Goal: Use online tool/utility: Utilize a website feature to perform a specific function

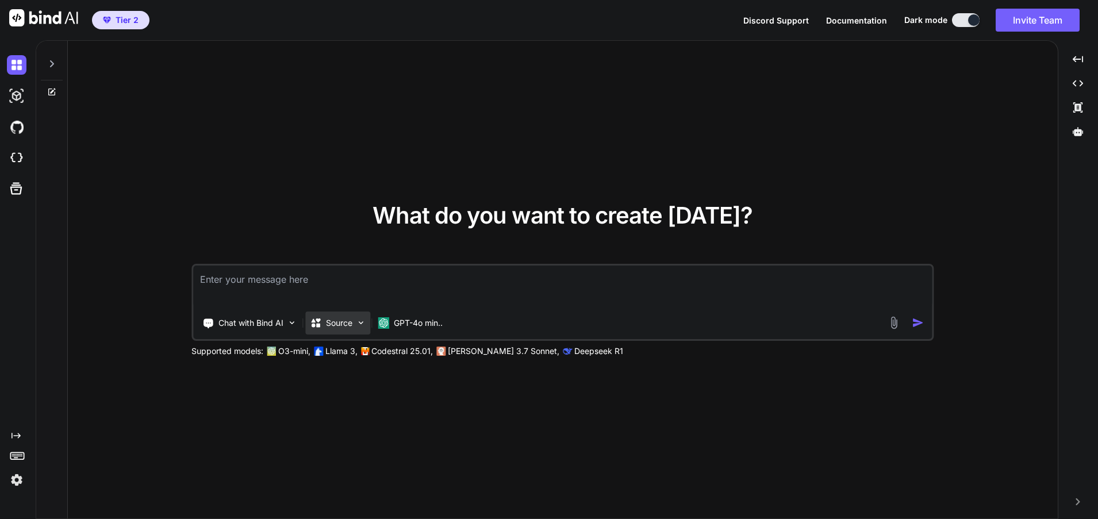
click at [345, 321] on p "Source" at bounding box center [339, 322] width 26 height 11
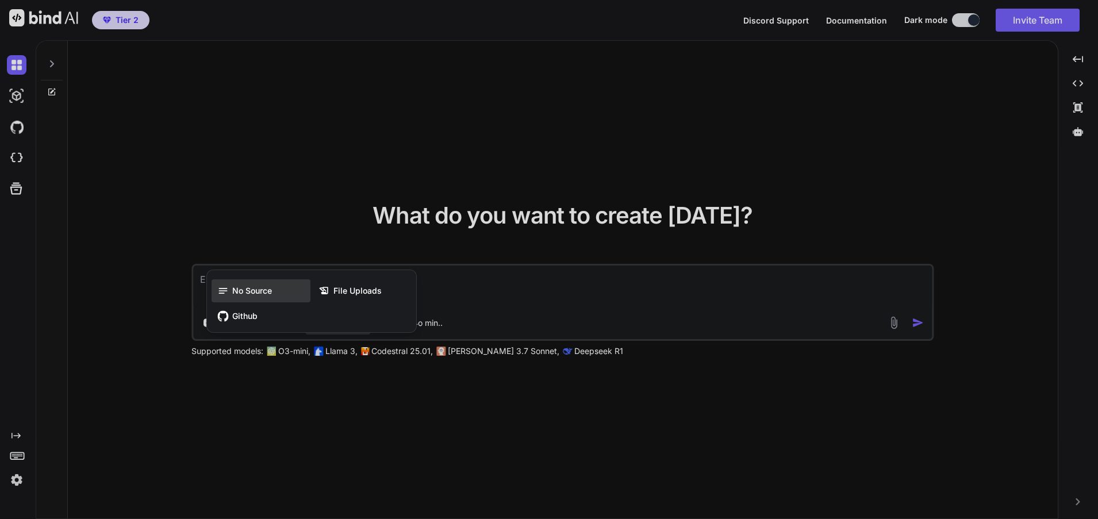
click at [235, 286] on span "No Source" at bounding box center [252, 290] width 40 height 11
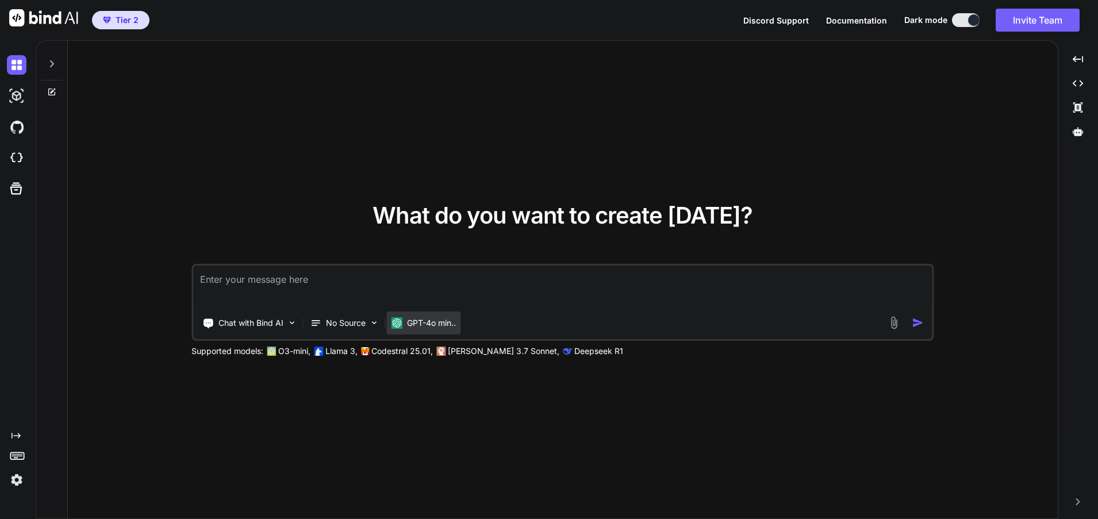
click at [453, 324] on p "GPT-4o min.." at bounding box center [431, 322] width 49 height 11
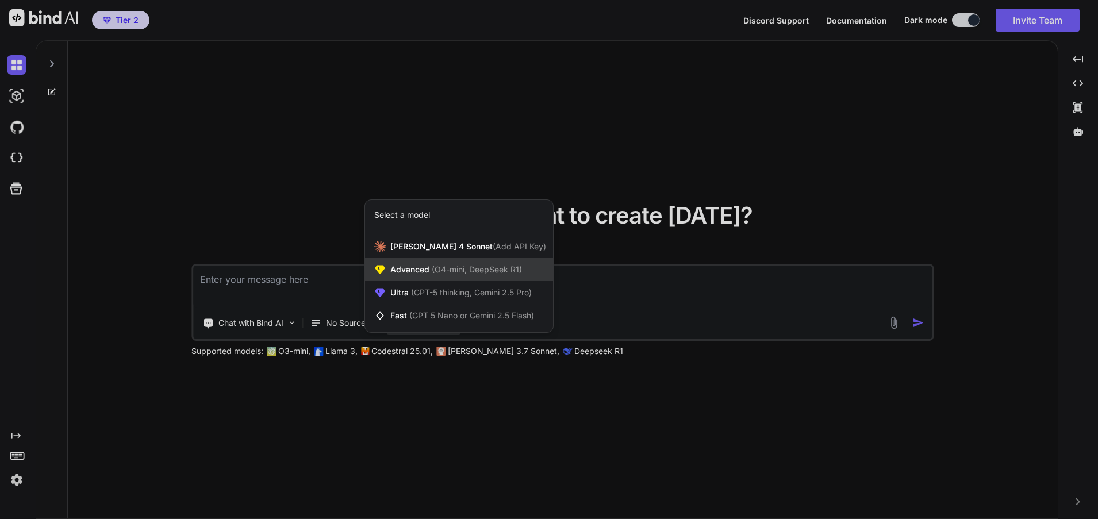
click at [458, 270] on span "(O4-mini, DeepSeek R1)" at bounding box center [475, 269] width 93 height 10
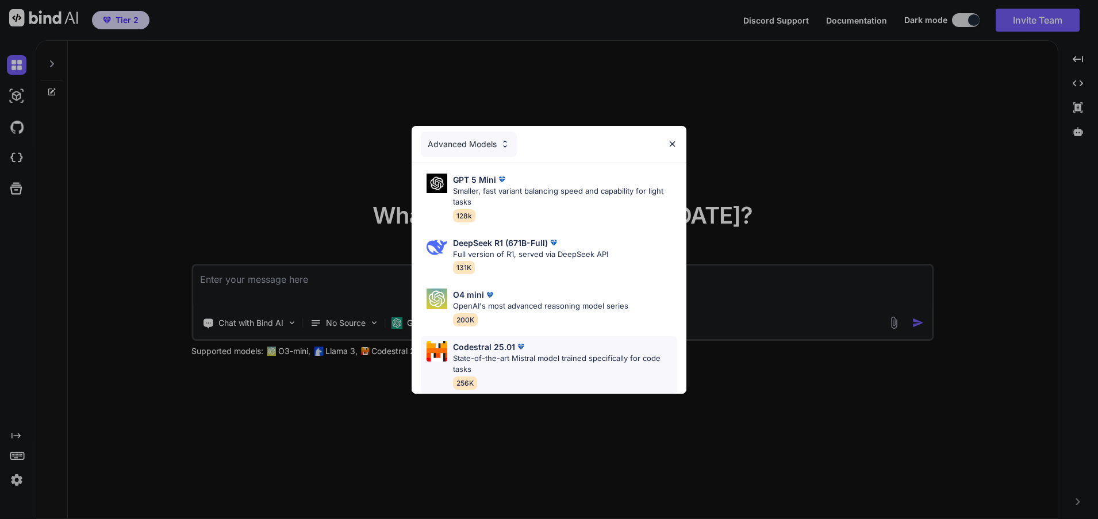
click at [516, 353] on p "State-of-the-art Mistral model trained specifically for code tasks" at bounding box center [565, 364] width 224 height 22
type textarea "x"
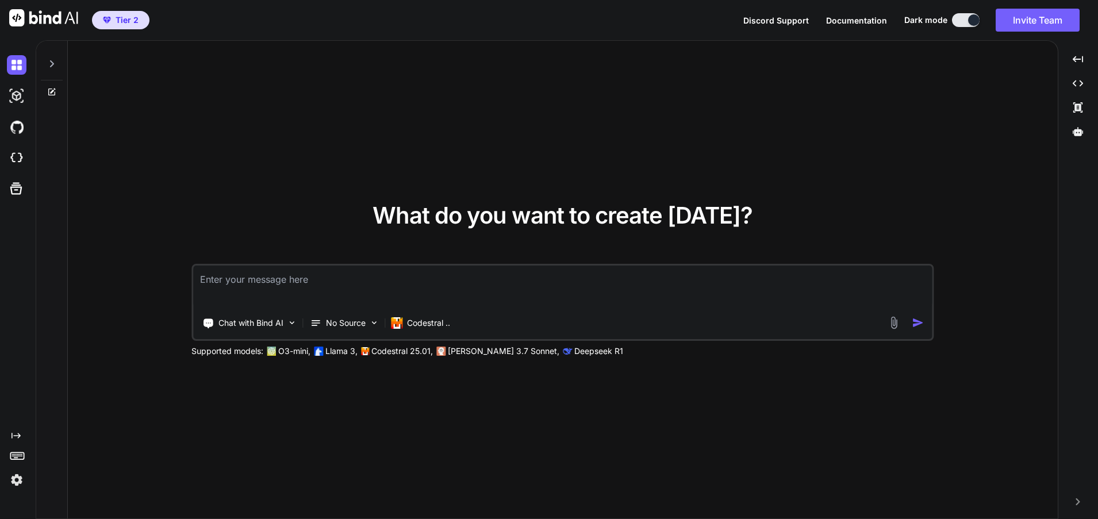
click at [245, 277] on textarea at bounding box center [562, 287] width 739 height 43
click at [596, 281] on textarea "I am building a web app called Serenity Agent Access I'm building it with "Noco…" at bounding box center [562, 287] width 739 height 43
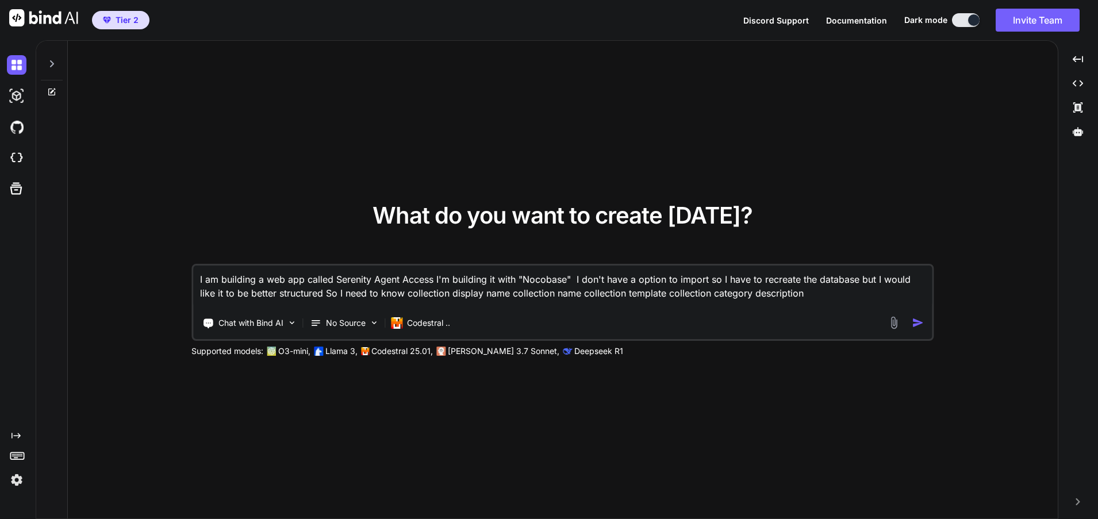
click at [490, 291] on textarea "I am building a web app called Serenity Agent Access I'm building it with "Noco…" at bounding box center [562, 287] width 739 height 43
click at [566, 295] on textarea "I am building a web app called Serenity Agent Access I'm building it with "Noco…" at bounding box center [562, 287] width 739 height 43
click at [651, 297] on textarea "I am building a web app called Serenity Agent Access I'm building it with "Noco…" at bounding box center [562, 287] width 739 height 43
click at [740, 294] on textarea "I am building a web app called Serenity Agent Access I'm building it with "Noco…" at bounding box center [562, 287] width 739 height 43
click at [795, 293] on textarea "I am building a web app called Serenity Agent Access I'm building it with "Noco…" at bounding box center [562, 287] width 739 height 43
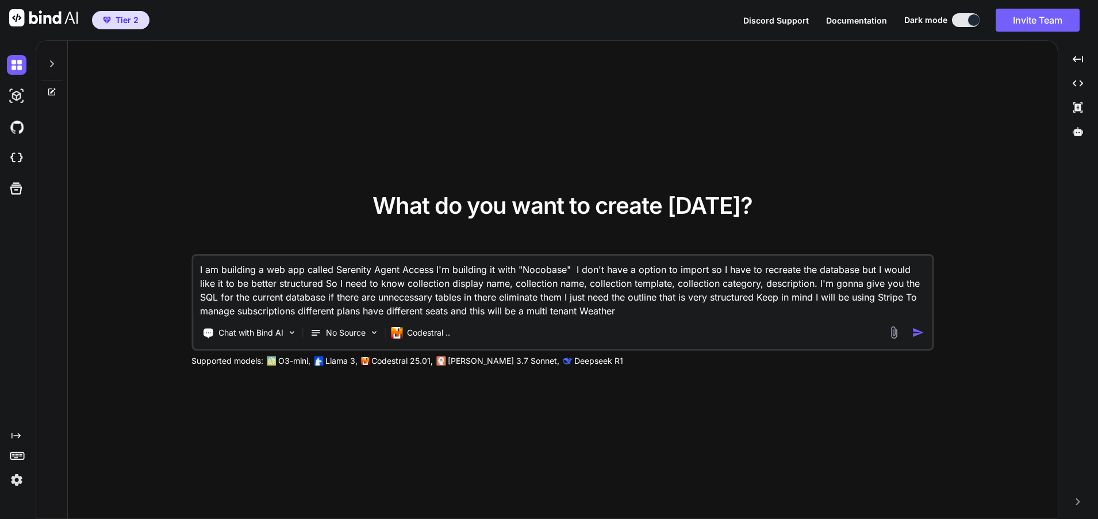
drag, startPoint x: 619, startPoint y: 313, endPoint x: 580, endPoint y: 316, distance: 39.2
click at [580, 316] on textarea "I am building a web app called Serenity Agent Access I'm building it with "Noco…" at bounding box center [562, 287] width 739 height 62
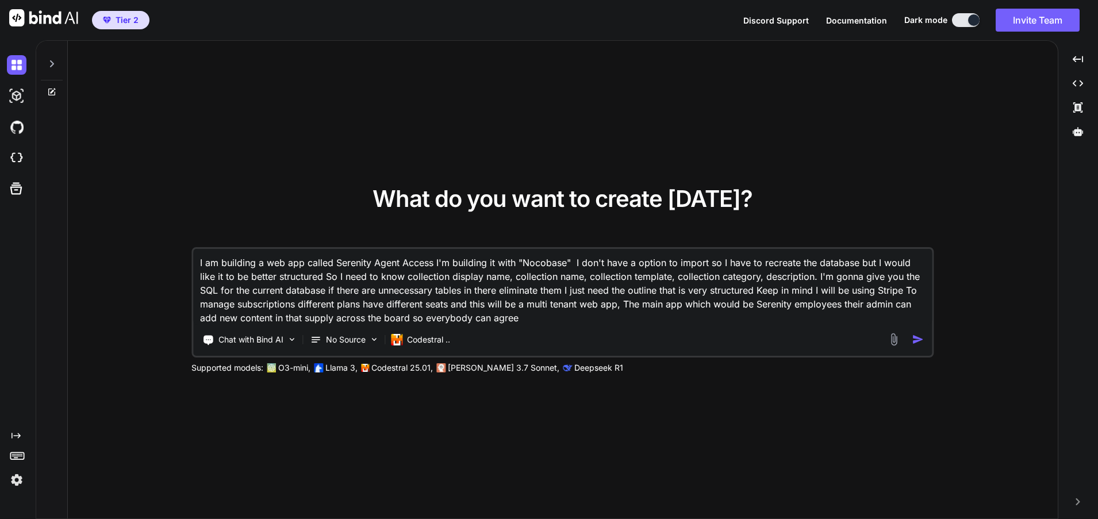
drag, startPoint x: 519, startPoint y: 317, endPoint x: 492, endPoint y: 321, distance: 27.3
click at [492, 321] on textarea "I am building a web app called Serenity Agent Access I'm building it with "Noco…" at bounding box center [562, 287] width 739 height 76
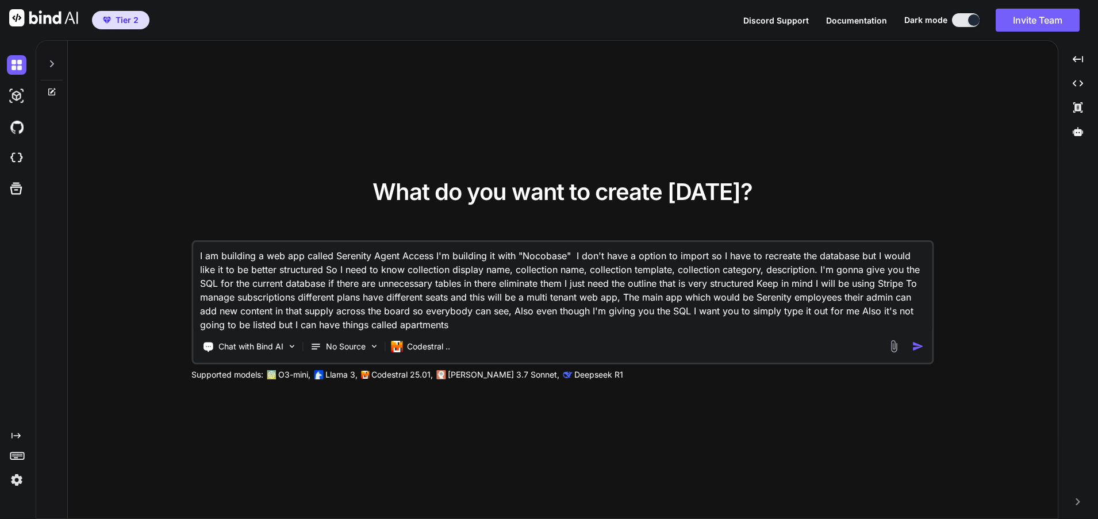
drag, startPoint x: 443, startPoint y: 325, endPoint x: 371, endPoint y: 328, distance: 71.9
click at [371, 328] on textarea "I am building a web app called Serenity Agent Access I'm building it with "Noco…" at bounding box center [562, 287] width 739 height 90
drag, startPoint x: 453, startPoint y: 325, endPoint x: 340, endPoint y: 332, distance: 112.9
click at [340, 332] on div "I am building a web app called Serenity Agent Access I'm building it with "Noco…" at bounding box center [562, 302] width 742 height 124
paste textarea "De"
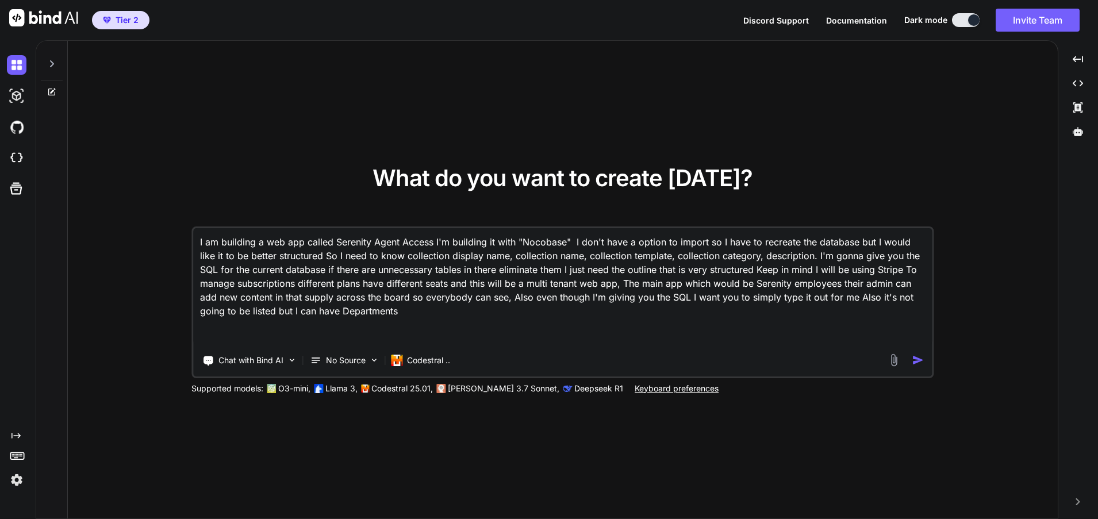
paste textarea "Departments"
drag, startPoint x: 264, startPoint y: 340, endPoint x: 189, endPoint y: 334, distance: 74.9
click at [189, 334] on div "What do you want to create [DATE]? I am building a web app called Serenity Agen…" at bounding box center [563, 280] width 990 height 479
drag, startPoint x: 303, startPoint y: 321, endPoint x: 270, endPoint y: 344, distance: 41.3
click at [302, 322] on textarea "I am building a web app called Serenity Agent Access I'm building it with "Noco…" at bounding box center [562, 286] width 739 height 117
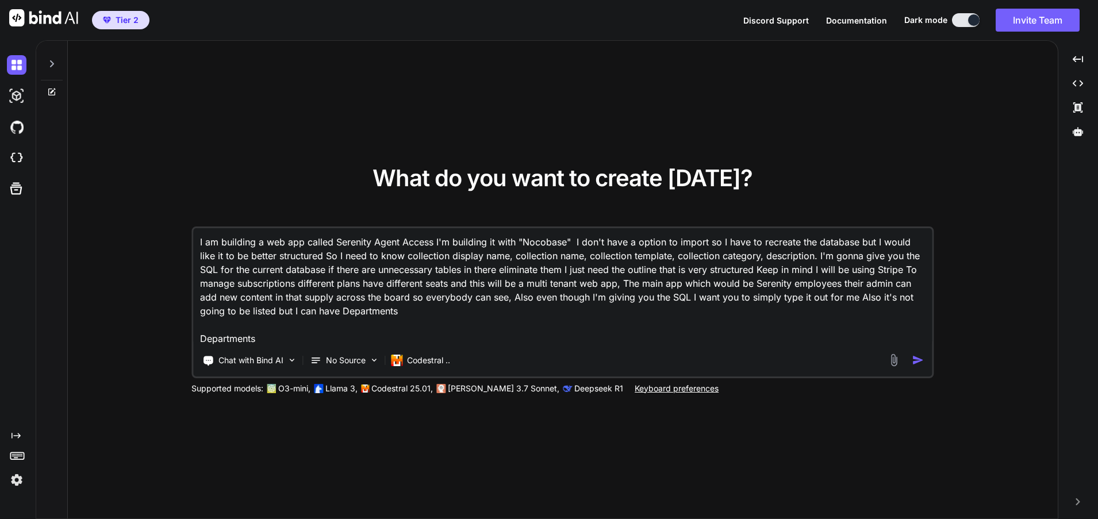
click at [268, 345] on div "I am building a web app called Serenity Agent Access I'm building it with "Noco…" at bounding box center [562, 302] width 742 height 152
drag, startPoint x: 255, startPoint y: 340, endPoint x: 202, endPoint y: 339, distance: 52.9
click at [202, 339] on textarea "I am building a web app called Serenity Agent Access I'm building it with "Noco…" at bounding box center [562, 286] width 739 height 117
paste textarea "-- WARNING: This schema is for context only and is not meant to be run. -- Tabl…"
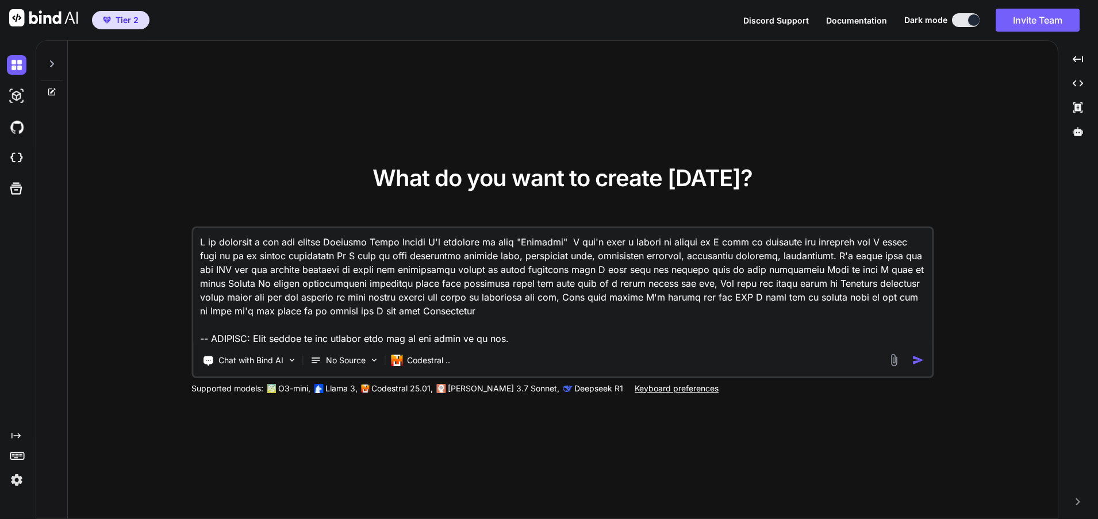
scroll to position [3188, 0]
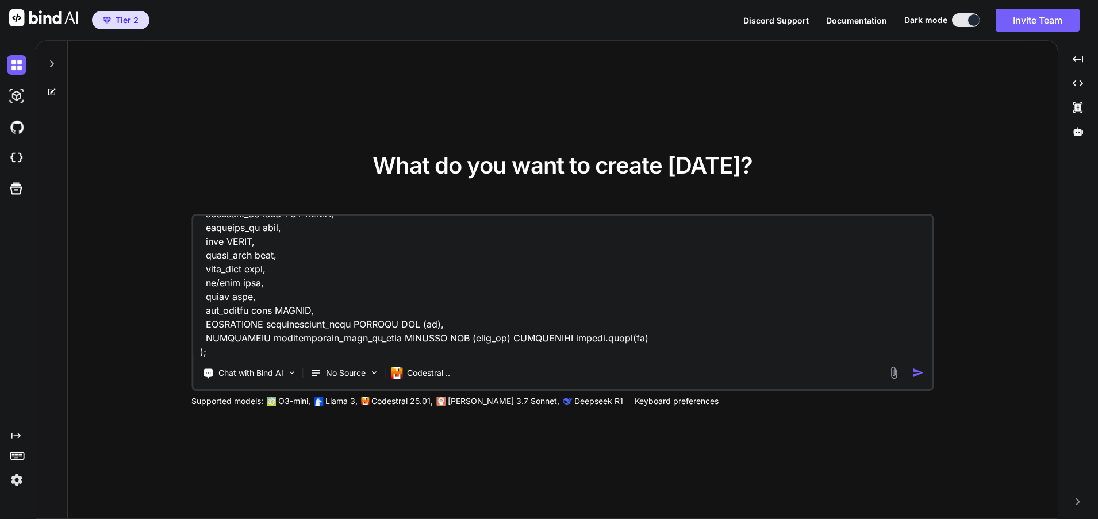
type textarea "I am building a web app called Serenity Agent Access I'm building it with "Noco…"
click at [915, 374] on img "button" at bounding box center [918, 373] width 12 height 12
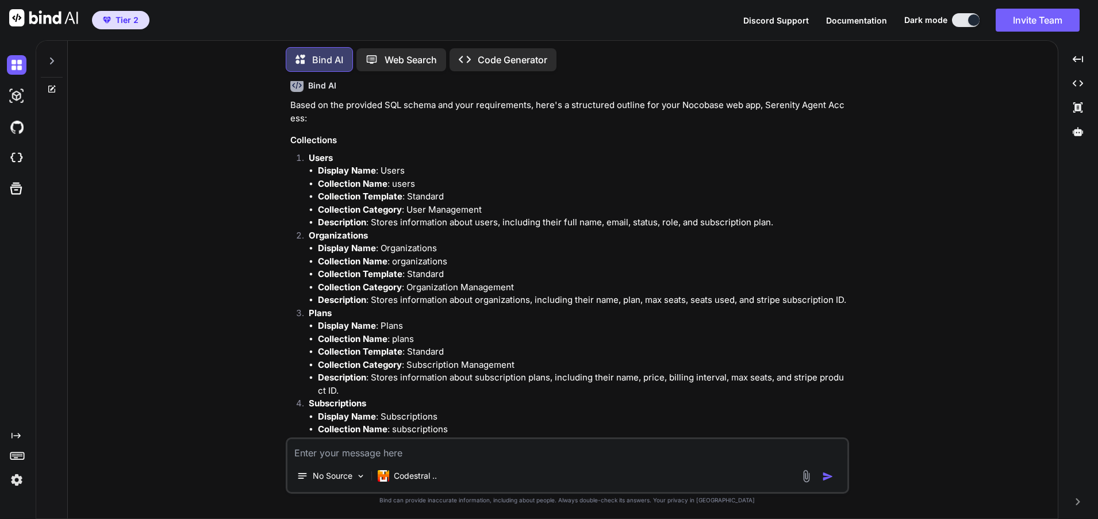
scroll to position [862, 0]
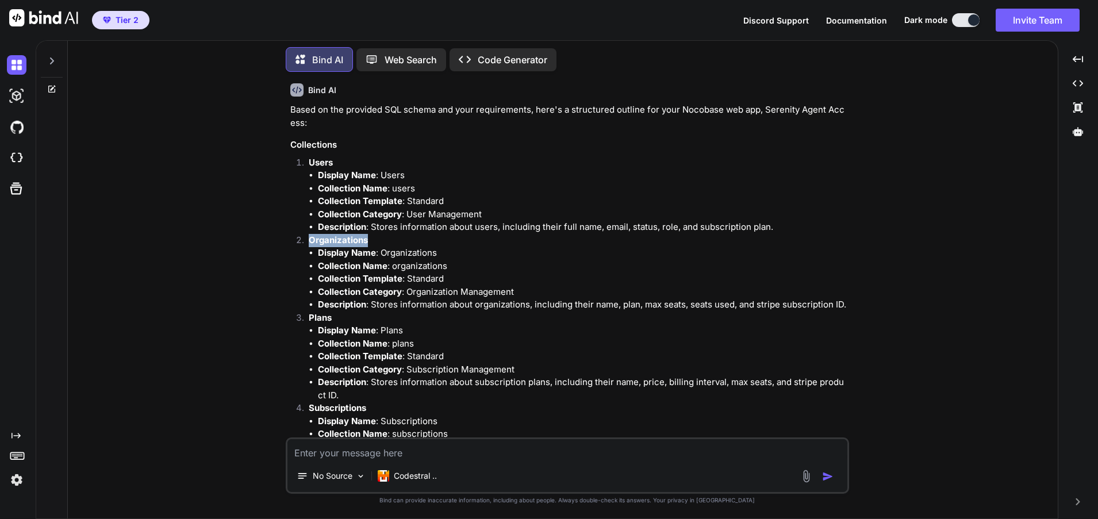
drag, startPoint x: 367, startPoint y: 228, endPoint x: 312, endPoint y: 229, distance: 55.8
click at [310, 235] on strong "Organizations" at bounding box center [338, 240] width 59 height 11
copy strong "Organizations"
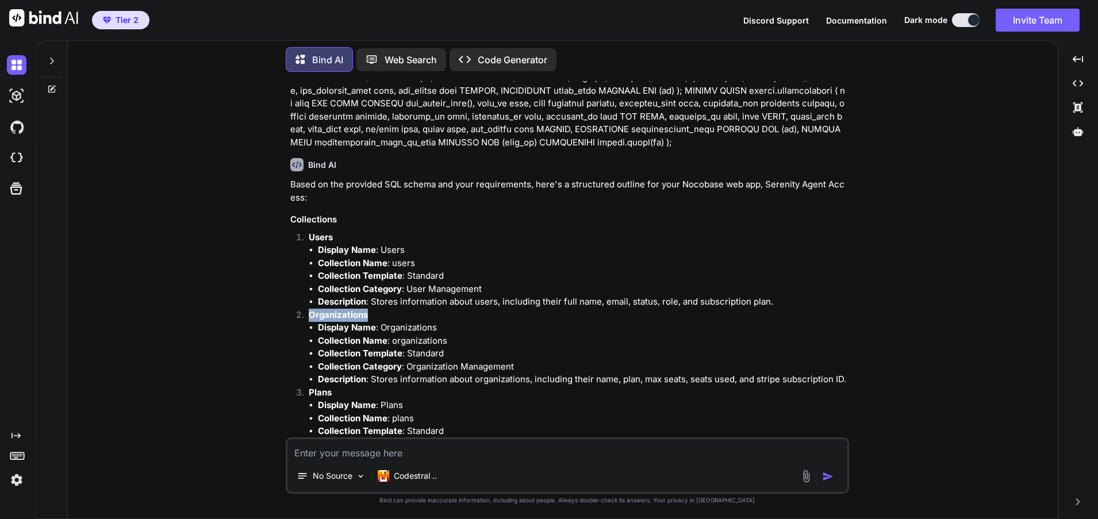
scroll to position [826, 0]
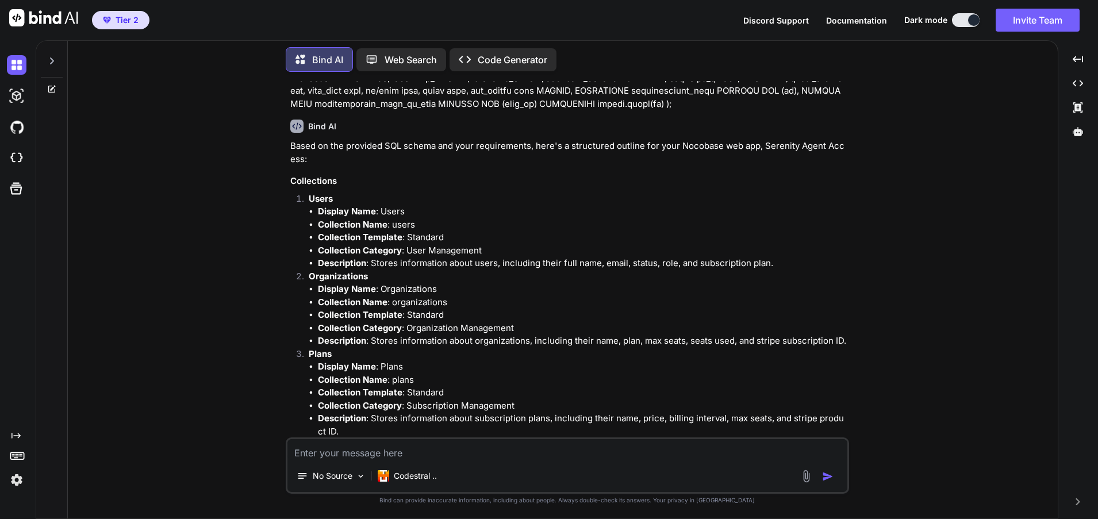
click at [333, 449] on textarea at bounding box center [567, 449] width 560 height 21
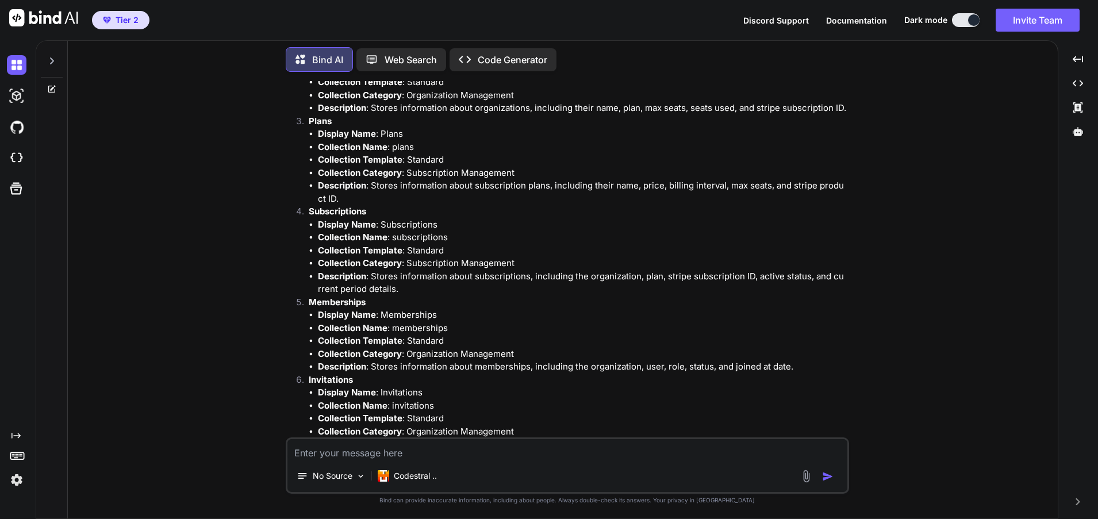
scroll to position [1171, 0]
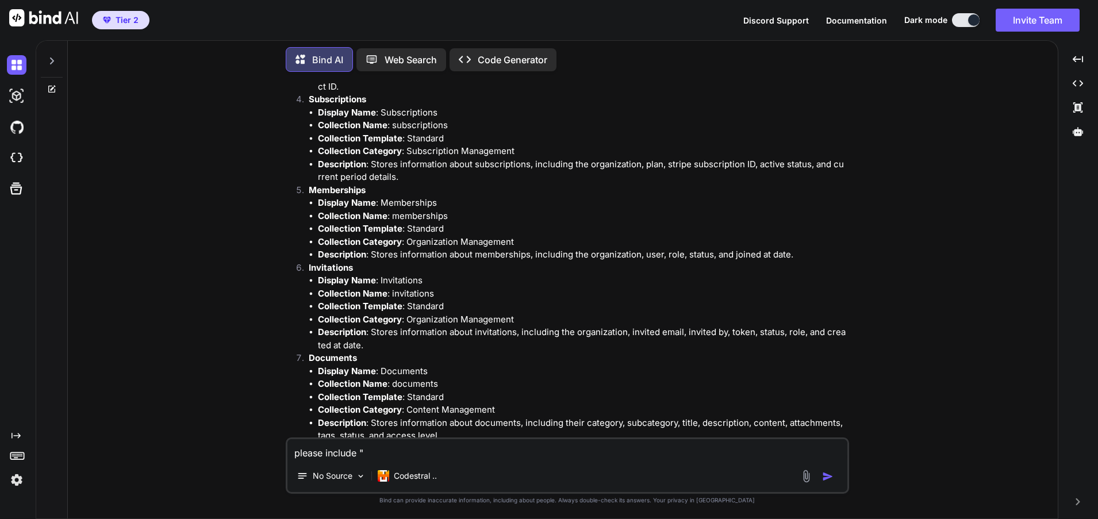
paste textarea "Inherits"
type textarea "please include "Inherits" When it applies"
click at [827, 476] on img "button" at bounding box center [827, 476] width 11 height 11
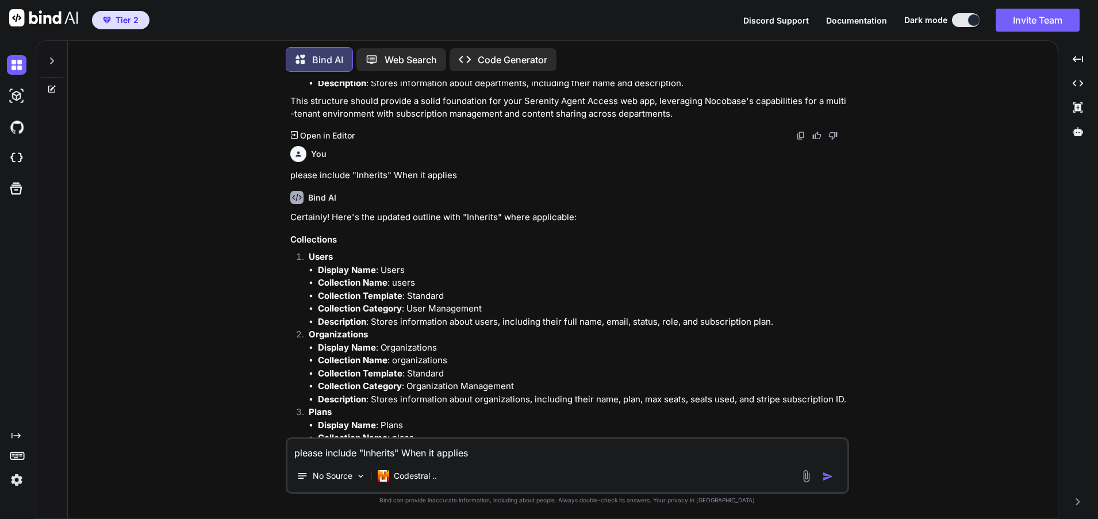
scroll to position [2212, 0]
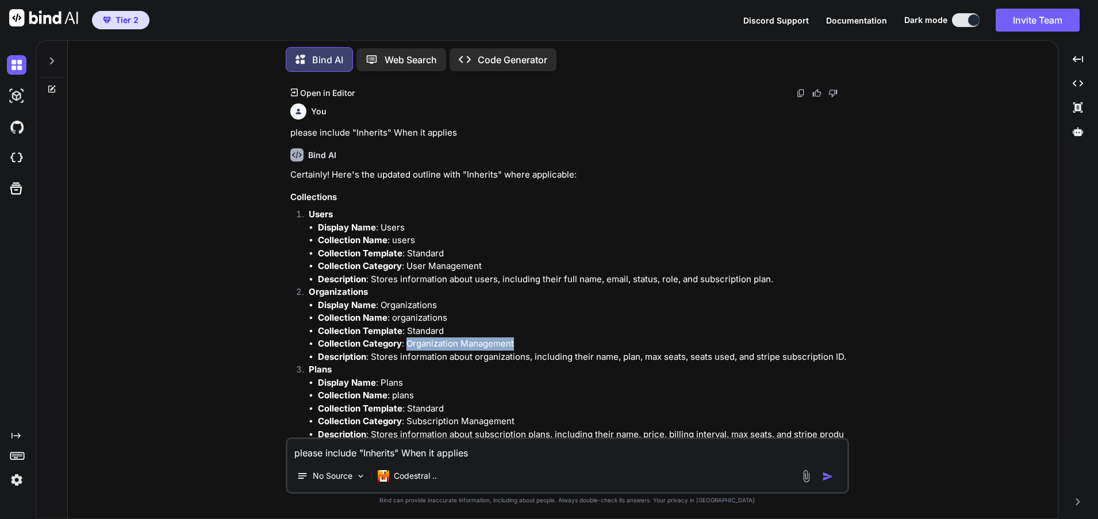
drag, startPoint x: 518, startPoint y: 329, endPoint x: 408, endPoint y: 334, distance: 109.9
click at [408, 337] on li "Collection Category : Organization Management" at bounding box center [582, 343] width 529 height 13
copy li "Organization Management"
drag, startPoint x: 448, startPoint y: 303, endPoint x: 392, endPoint y: 307, distance: 55.9
click at [392, 312] on li "Collection Name : organizations" at bounding box center [582, 318] width 529 height 13
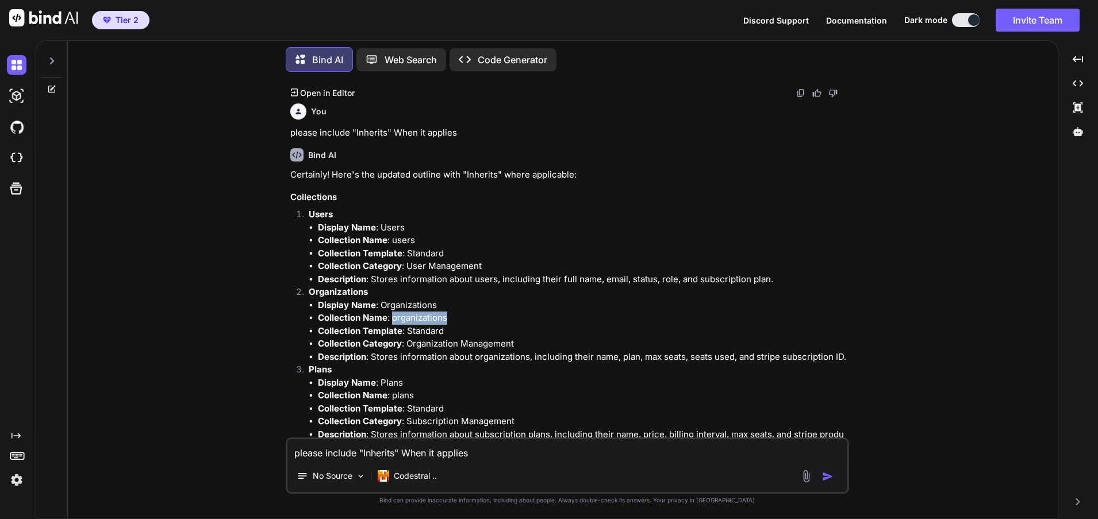
copy li "organizations"
drag, startPoint x: 483, startPoint y: 248, endPoint x: 408, endPoint y: 253, distance: 75.5
click at [408, 260] on li "Collection Category : User Management" at bounding box center [582, 266] width 529 height 13
drag, startPoint x: 489, startPoint y: 247, endPoint x: 485, endPoint y: 251, distance: 6.5
click at [489, 260] on li "Collection Category : User Management" at bounding box center [582, 266] width 529 height 13
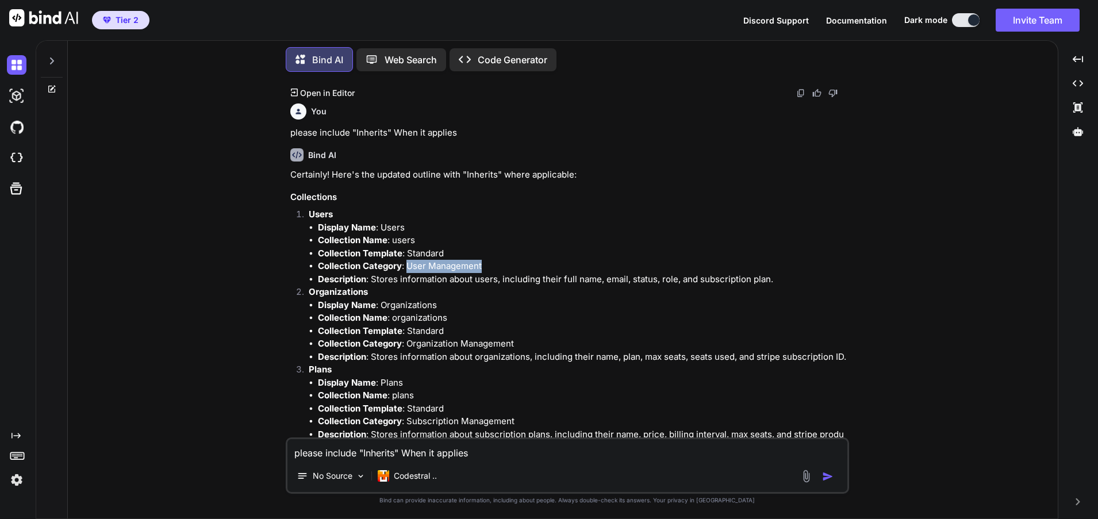
click at [446, 260] on li "Collection Category : User Management" at bounding box center [582, 266] width 529 height 13
click at [445, 260] on li "Collection Category : User Management" at bounding box center [582, 266] width 529 height 13
click at [414, 286] on p "Organizations" at bounding box center [578, 292] width 538 height 13
drag, startPoint x: 483, startPoint y: 247, endPoint x: 408, endPoint y: 259, distance: 76.7
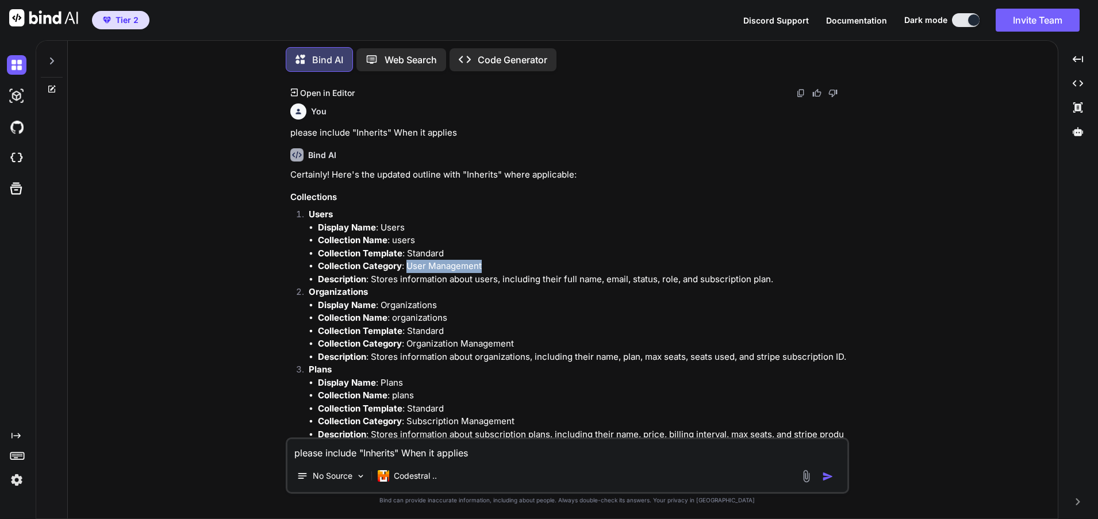
click at [408, 260] on li "Collection Category : User Management" at bounding box center [582, 266] width 529 height 13
copy li "User Management"
drag, startPoint x: 516, startPoint y: 327, endPoint x: 408, endPoint y: 331, distance: 107.6
click at [408, 337] on li "Collection Category : Organization Management" at bounding box center [582, 343] width 529 height 13
copy li "Organization Management"
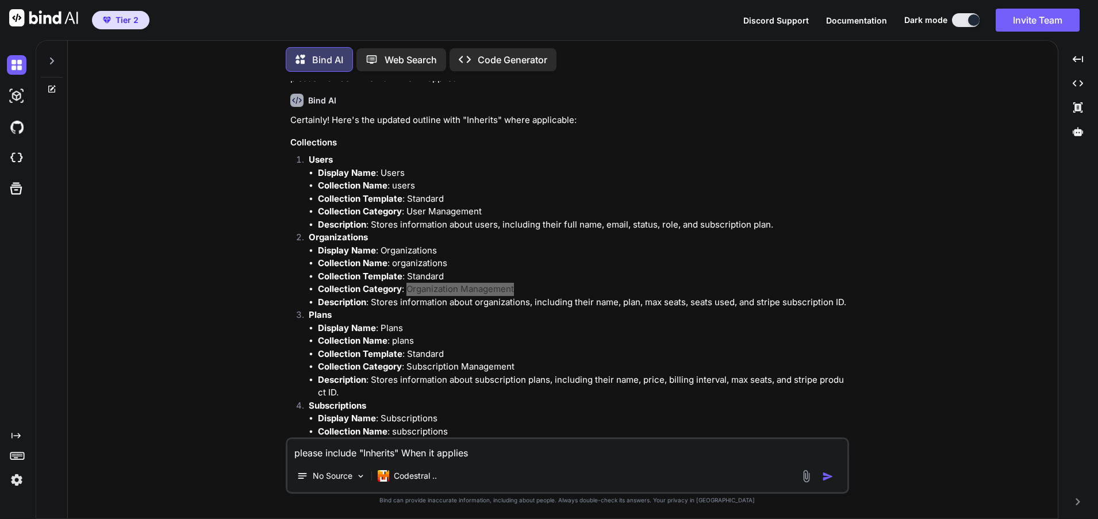
scroll to position [2270, 0]
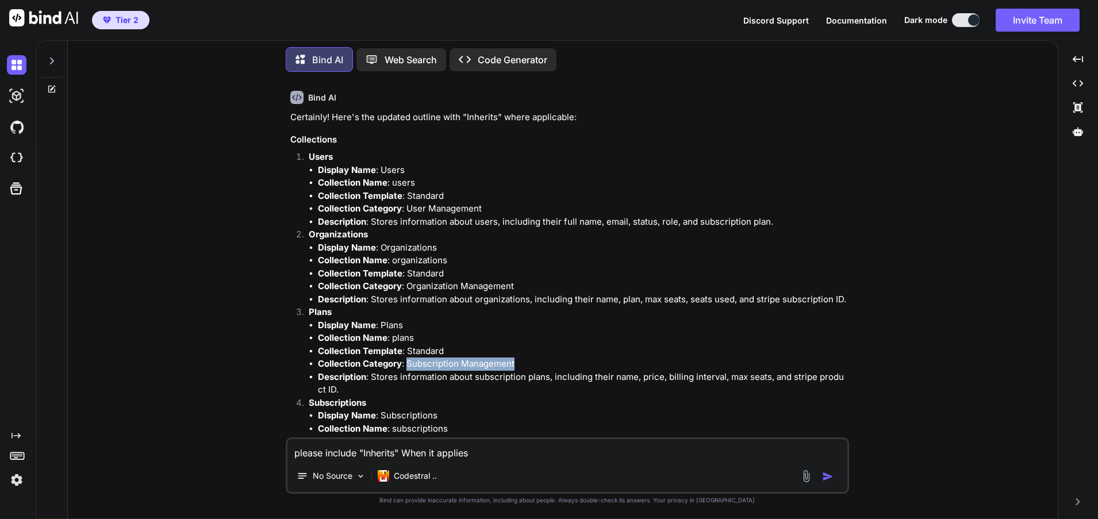
drag, startPoint x: 514, startPoint y: 347, endPoint x: 407, endPoint y: 352, distance: 107.0
click at [407, 358] on li "Collection Category : Subscription Management" at bounding box center [582, 364] width 529 height 13
copy li "Subscription Management"
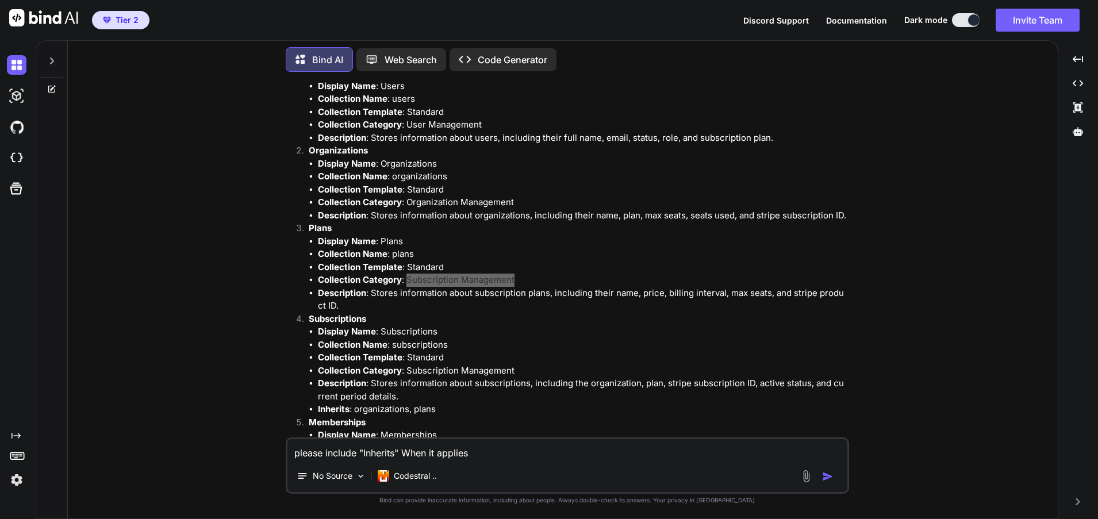
scroll to position [2385, 0]
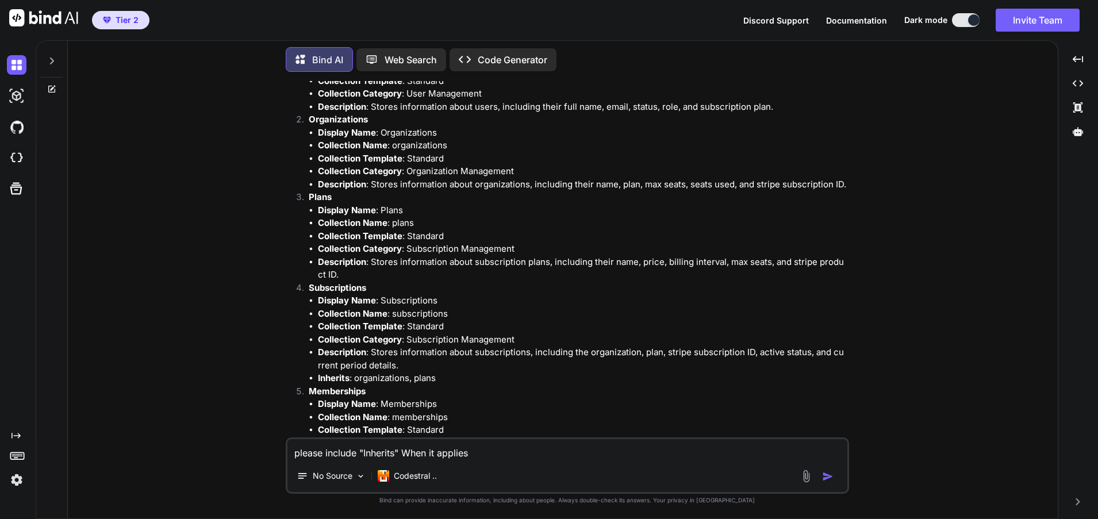
click at [413, 263] on li "Description : Stores information about subscription plans, including their name…" at bounding box center [582, 269] width 529 height 26
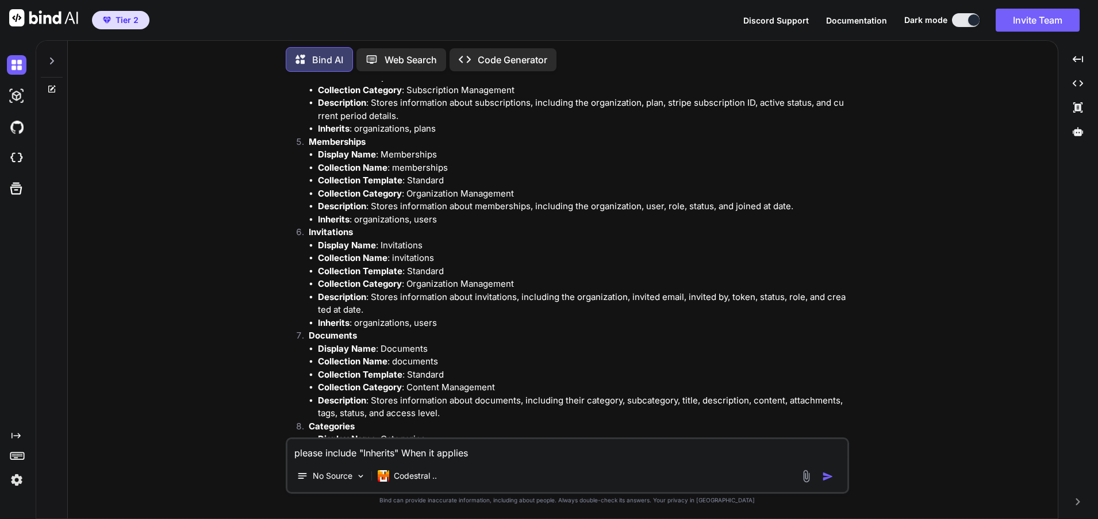
scroll to position [2730, 0]
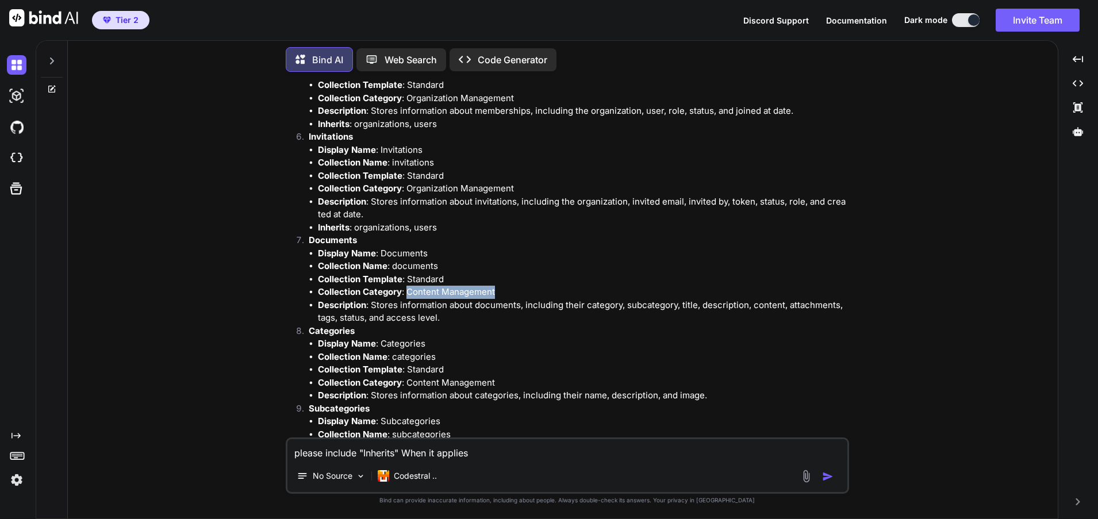
drag, startPoint x: 494, startPoint y: 275, endPoint x: 408, endPoint y: 282, distance: 87.1
click at [408, 286] on li "Collection Category : Content Management" at bounding box center [582, 292] width 529 height 13
copy li "Content Management"
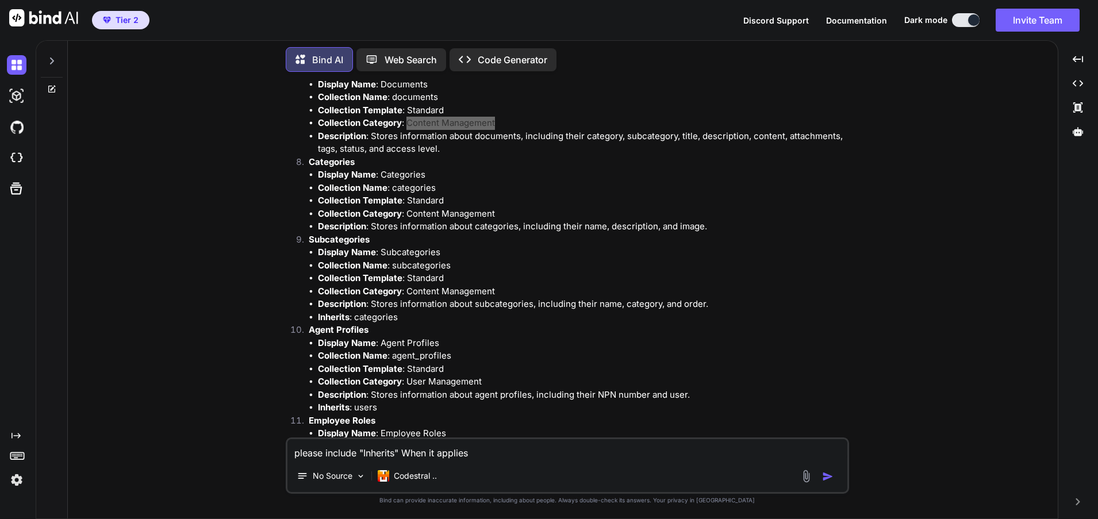
scroll to position [2902, 0]
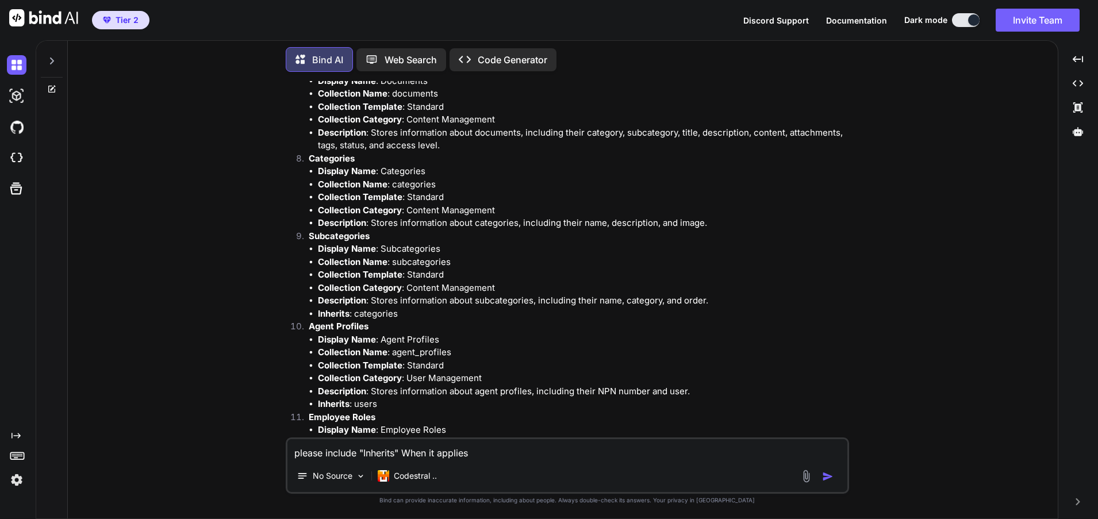
click at [485, 372] on li "Collection Category : User Management" at bounding box center [582, 378] width 529 height 13
click at [496, 346] on li "Collection Name : agent_profiles" at bounding box center [582, 352] width 529 height 13
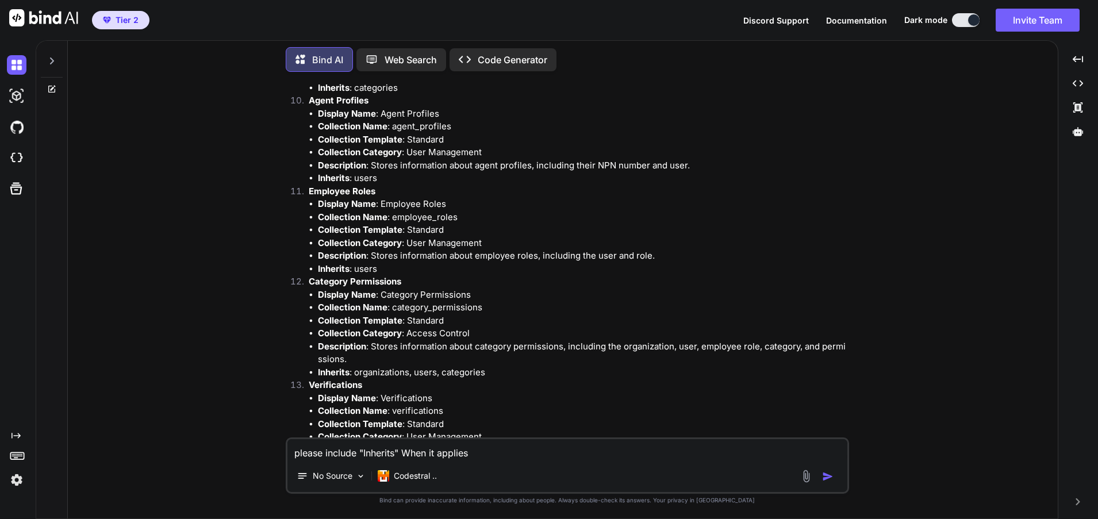
scroll to position [3132, 0]
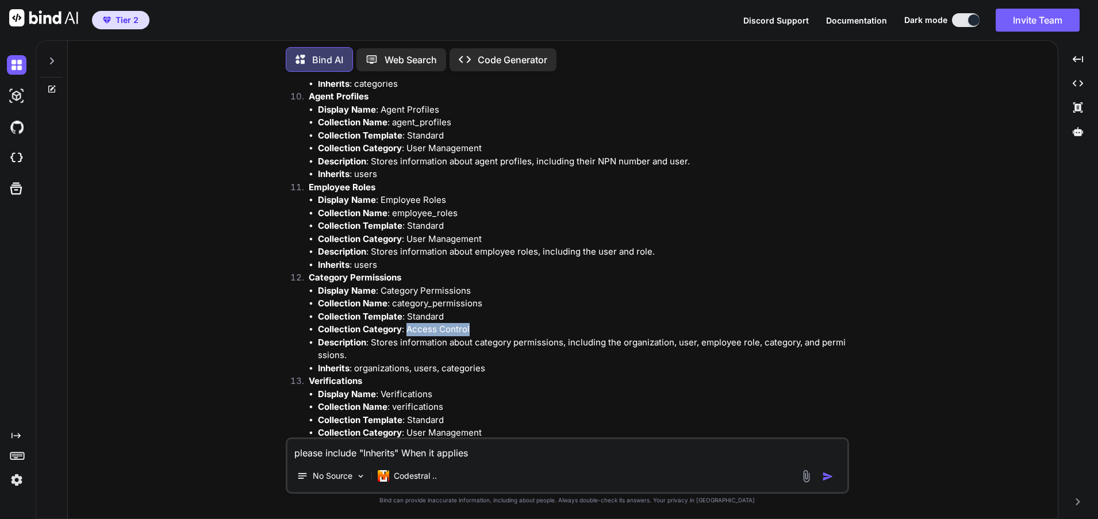
drag, startPoint x: 478, startPoint y: 311, endPoint x: 408, endPoint y: 317, distance: 69.8
click at [408, 323] on li "Collection Category : Access Control" at bounding box center [582, 329] width 529 height 13
copy li "Access Control"
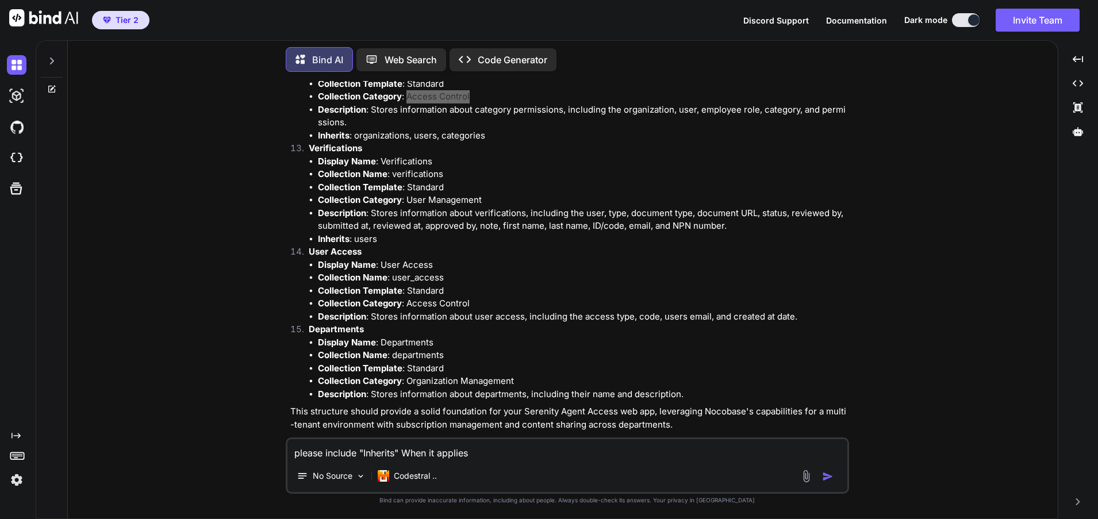
scroll to position [3366, 0]
click at [614, 335] on li "Display Name : Departments" at bounding box center [582, 341] width 529 height 13
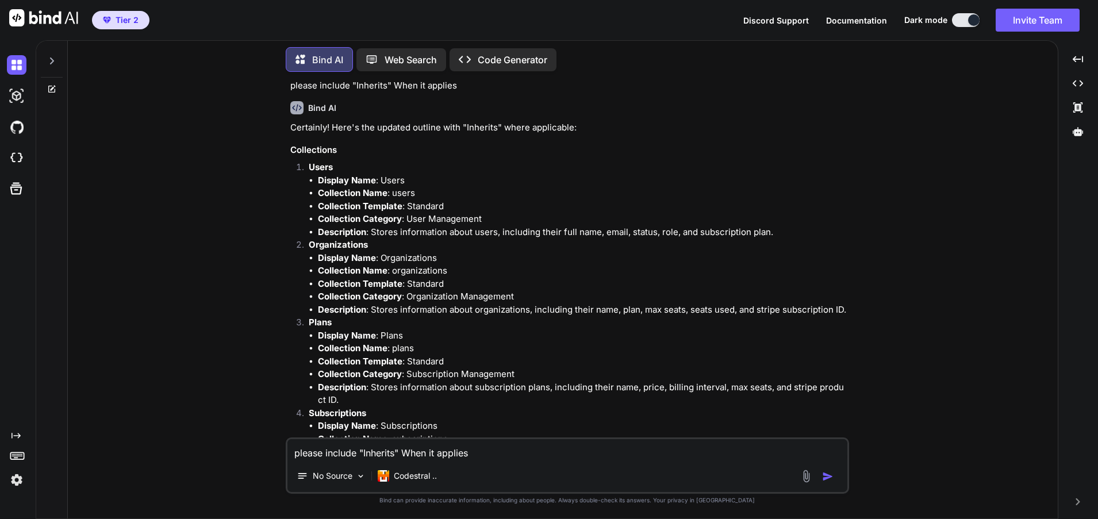
scroll to position [2274, 0]
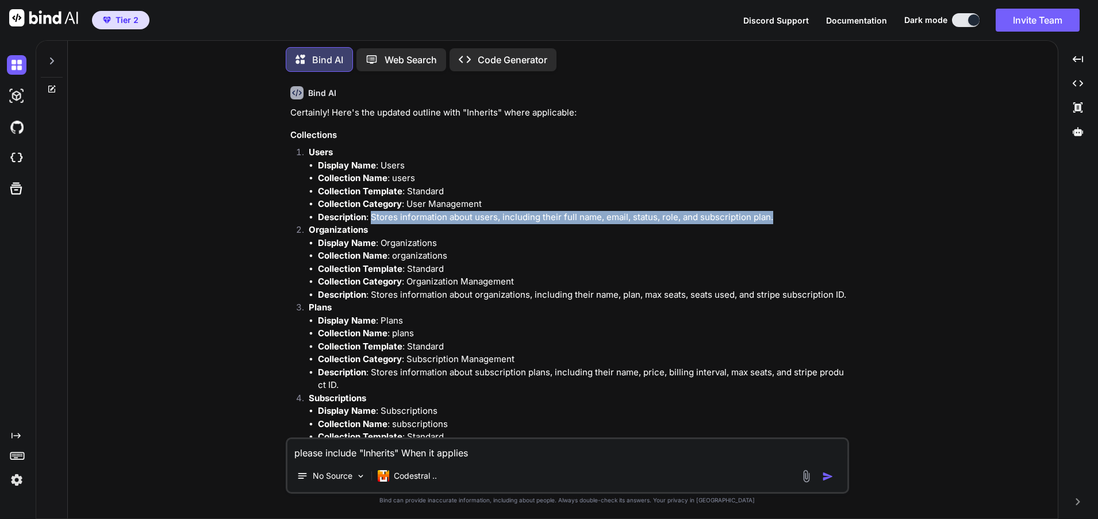
drag, startPoint x: 371, startPoint y: 202, endPoint x: 771, endPoint y: 205, distance: 399.5
click at [771, 211] on li "Description : Stores information about users, including their full name, email,…" at bounding box center [582, 217] width 529 height 13
copy li "Stores information about users, including their full name, email, status, role,…"
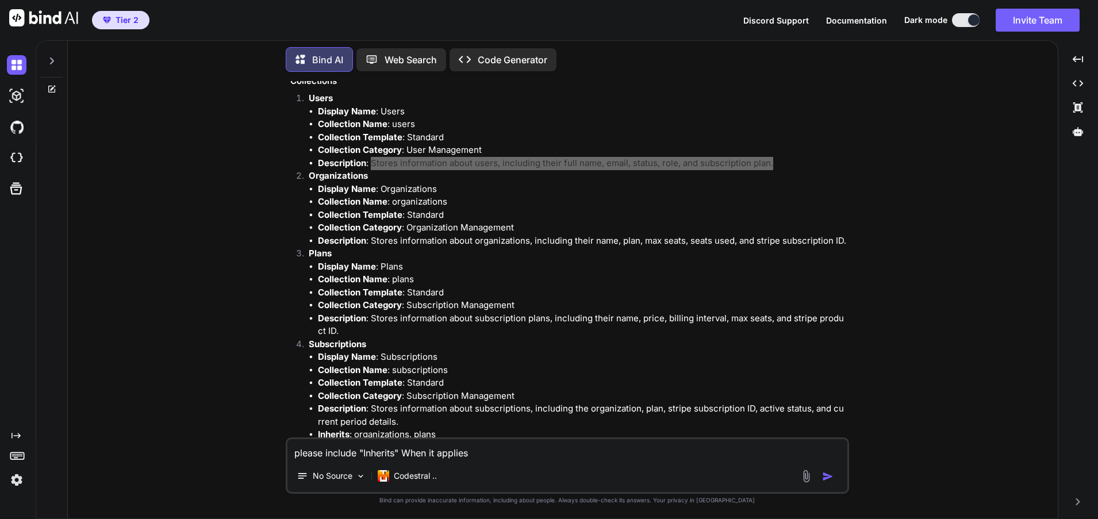
scroll to position [2332, 0]
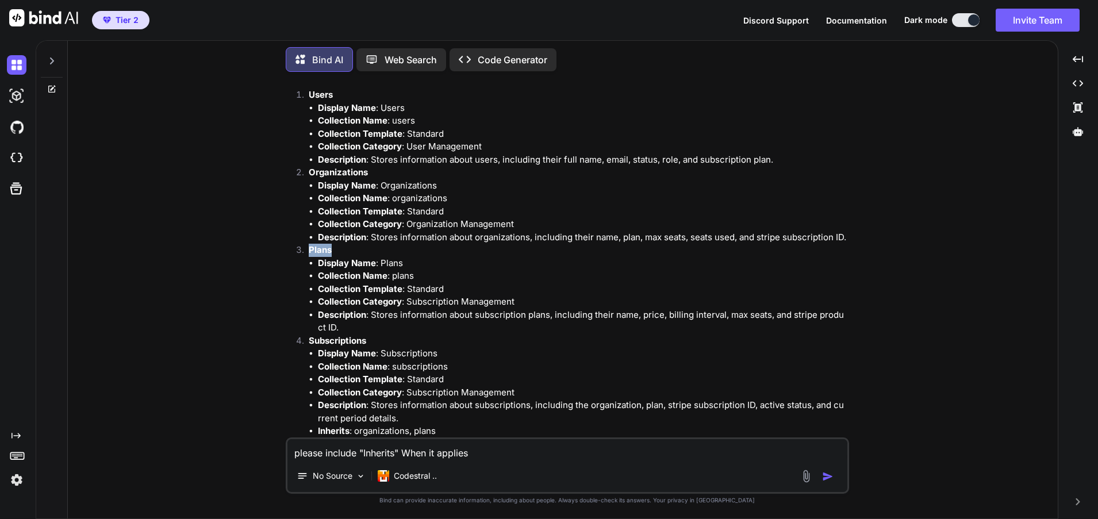
drag, startPoint x: 332, startPoint y: 234, endPoint x: 310, endPoint y: 240, distance: 23.1
click at [310, 244] on p "Plans" at bounding box center [578, 250] width 538 height 13
copy strong "Plans"
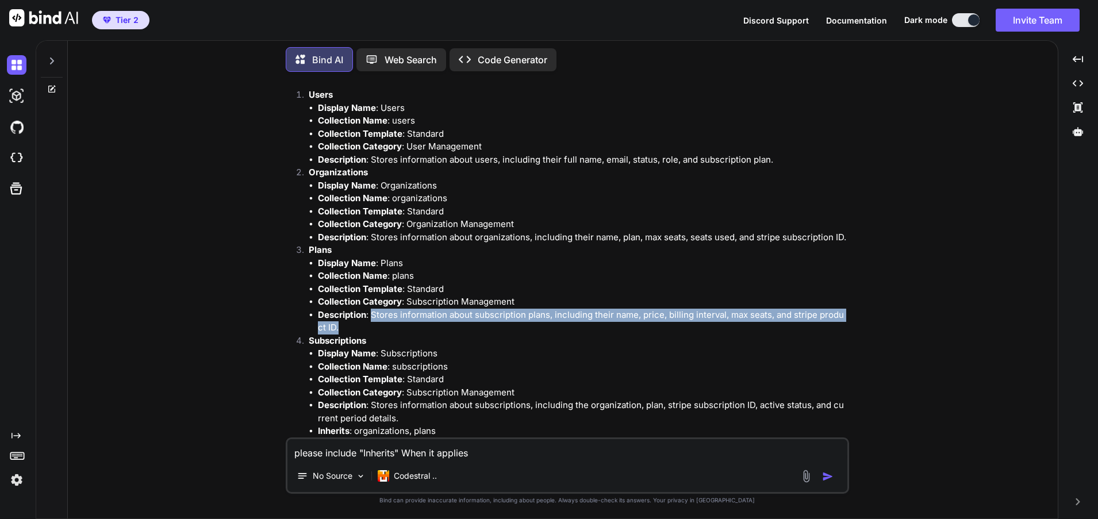
drag, startPoint x: 385, startPoint y: 302, endPoint x: 341, endPoint y: 316, distance: 45.6
click at [341, 316] on li "Description : Stores information about subscription plans, including their name…" at bounding box center [582, 322] width 529 height 26
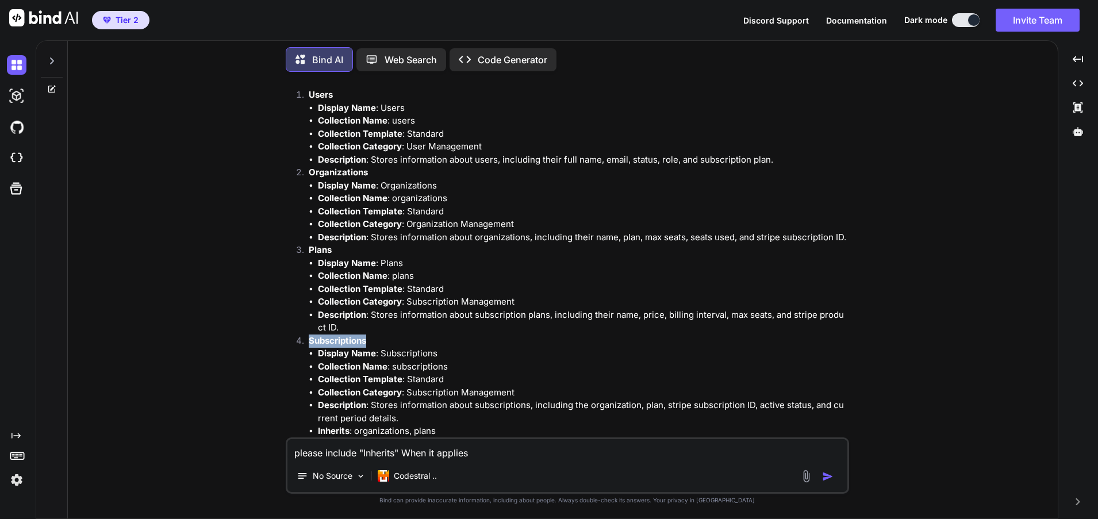
drag, startPoint x: 366, startPoint y: 326, endPoint x: 310, endPoint y: 328, distance: 55.2
click at [310, 335] on strong "Subscriptions" at bounding box center [337, 340] width 57 height 11
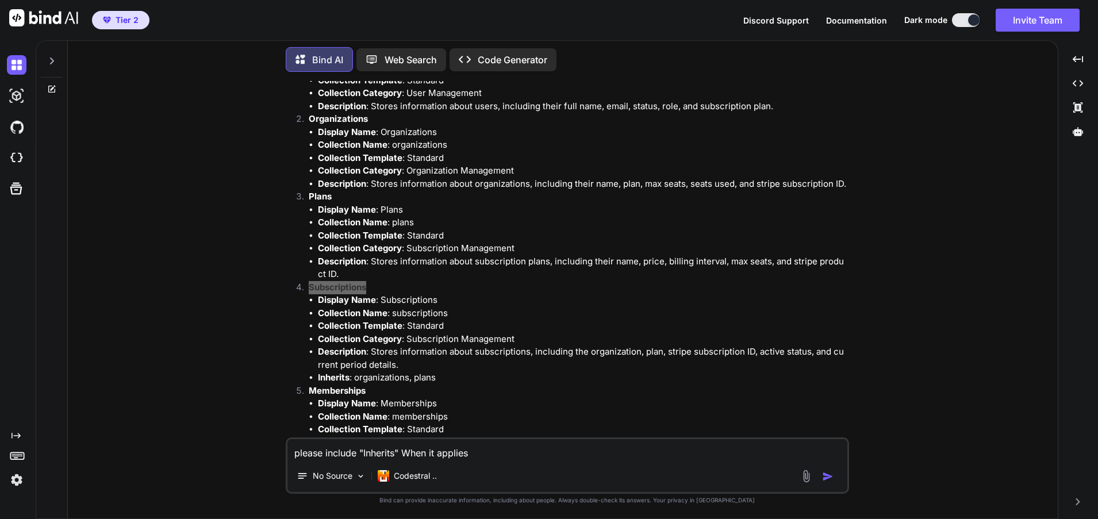
scroll to position [2389, 0]
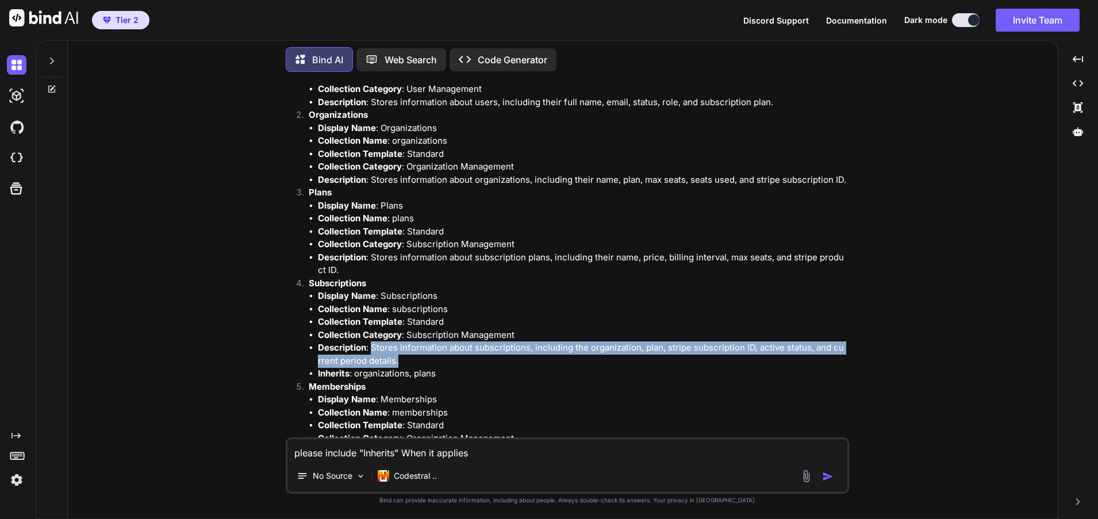
drag, startPoint x: 372, startPoint y: 336, endPoint x: 399, endPoint y: 348, distance: 29.8
click at [399, 348] on li "Description : Stores information about subscriptions, including the organizatio…" at bounding box center [582, 354] width 529 height 26
click at [221, 376] on div "You Bind AI Based on the provided SQL schema and your requirements, here's a st…" at bounding box center [567, 299] width 981 height 437
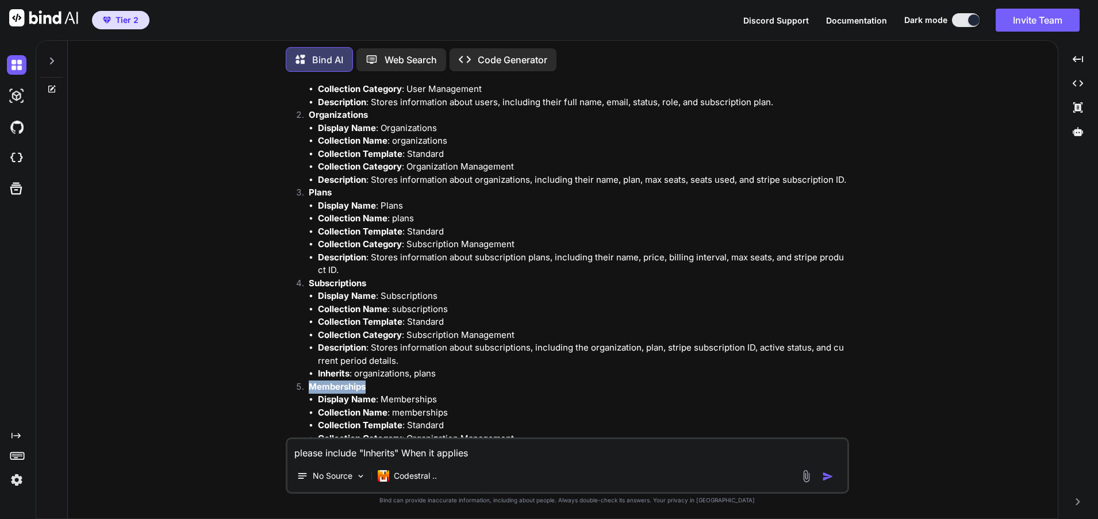
drag, startPoint x: 369, startPoint y: 372, endPoint x: 310, endPoint y: 376, distance: 58.8
click at [310, 381] on p "Memberships" at bounding box center [578, 387] width 538 height 13
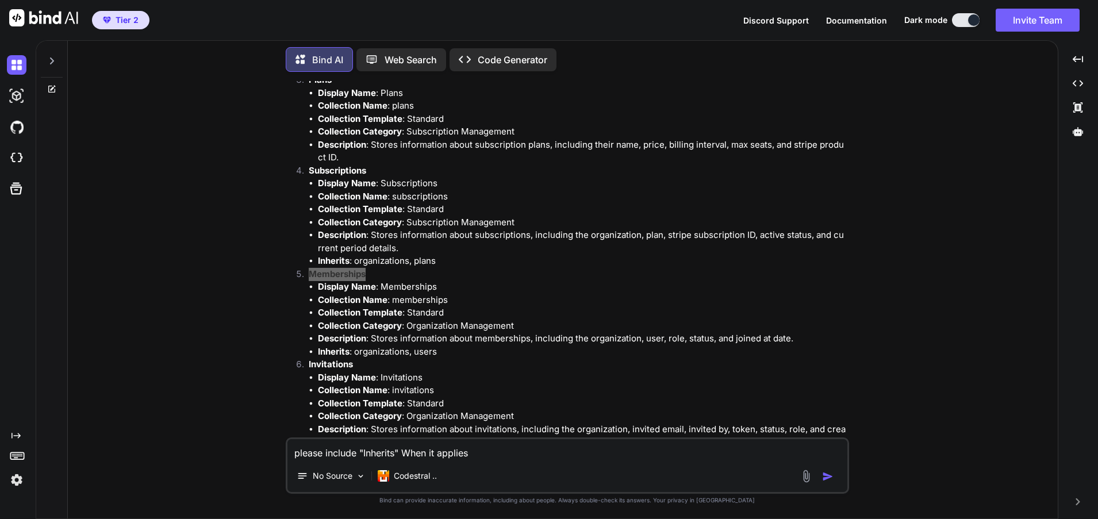
scroll to position [2504, 0]
drag, startPoint x: 346, startPoint y: 252, endPoint x: 280, endPoint y: 303, distance: 83.6
click at [280, 303] on div "You Bind AI Based on the provided SQL schema and your requirements, here's a st…" at bounding box center [567, 299] width 981 height 437
drag, startPoint x: 440, startPoint y: 267, endPoint x: 381, endPoint y: 274, distance: 59.0
click at [381, 278] on li "Display Name : Memberships" at bounding box center [582, 284] width 529 height 13
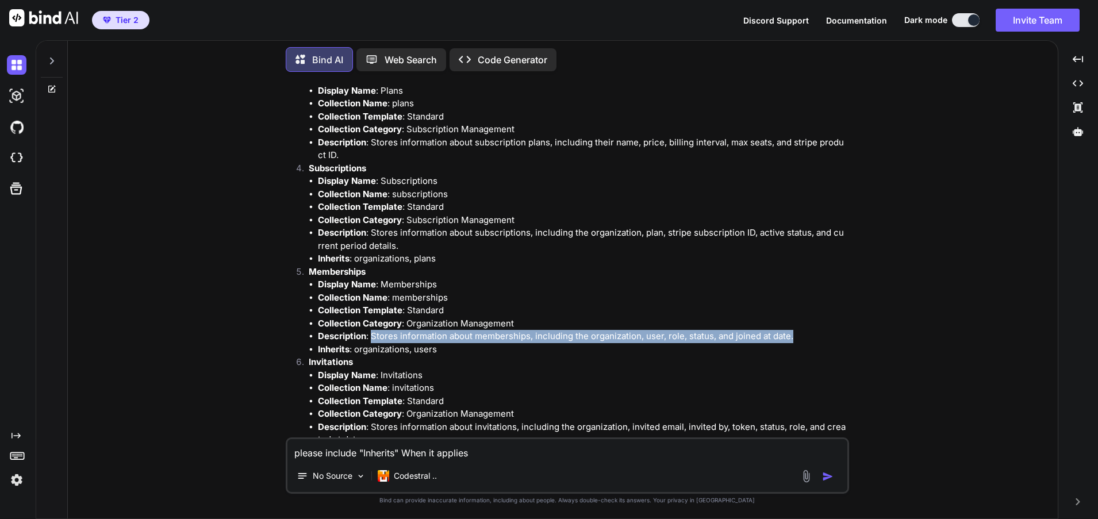
drag, startPoint x: 374, startPoint y: 323, endPoint x: 794, endPoint y: 318, distance: 420.8
click at [794, 330] on li "Description : Stores information about memberships, including the organization,…" at bounding box center [582, 336] width 529 height 13
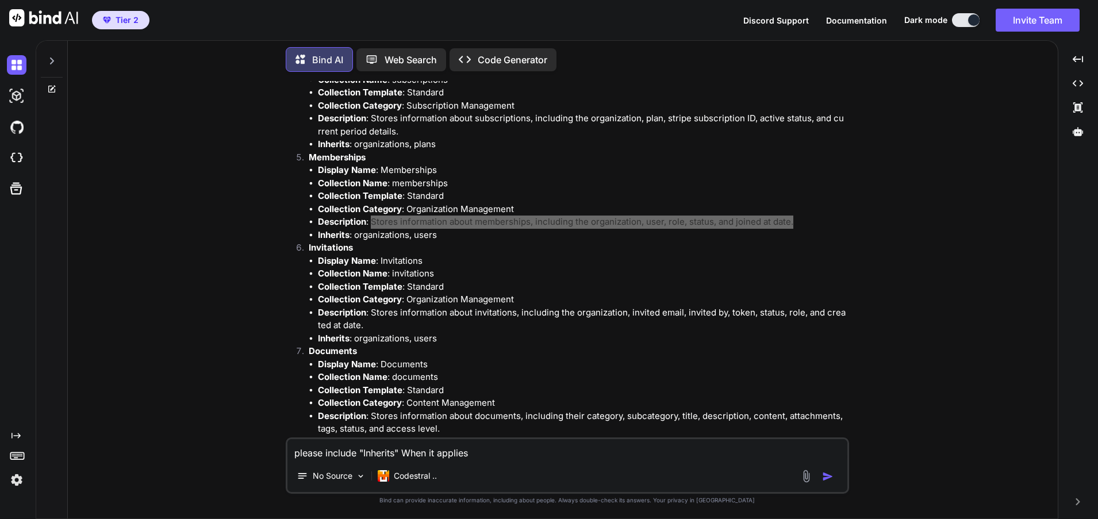
scroll to position [2619, 0]
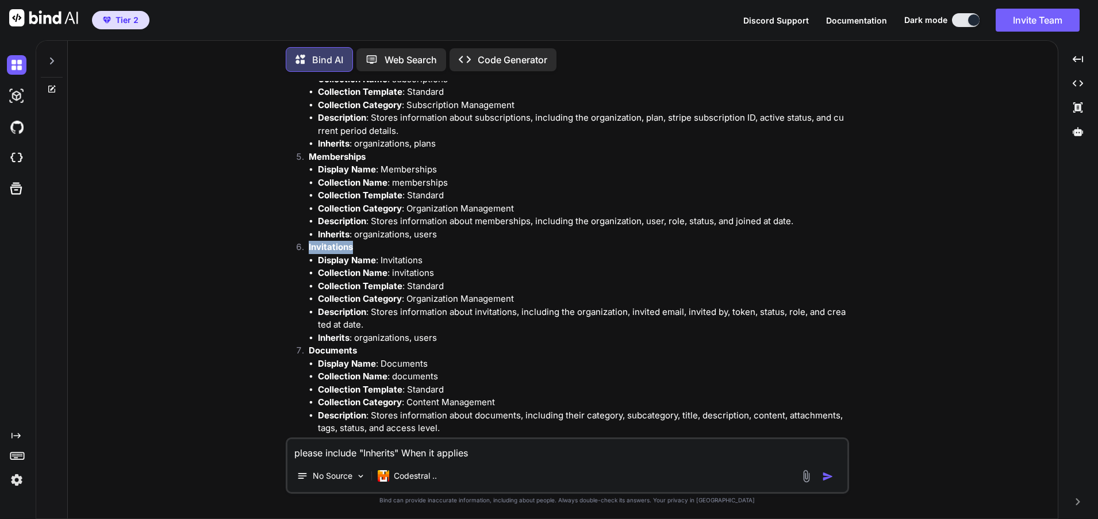
drag, startPoint x: 355, startPoint y: 235, endPoint x: 308, endPoint y: 237, distance: 47.2
click at [308, 241] on li "Invitations Display Name : Invitations Collection Name : invitations Collection…" at bounding box center [572, 292] width 547 height 103
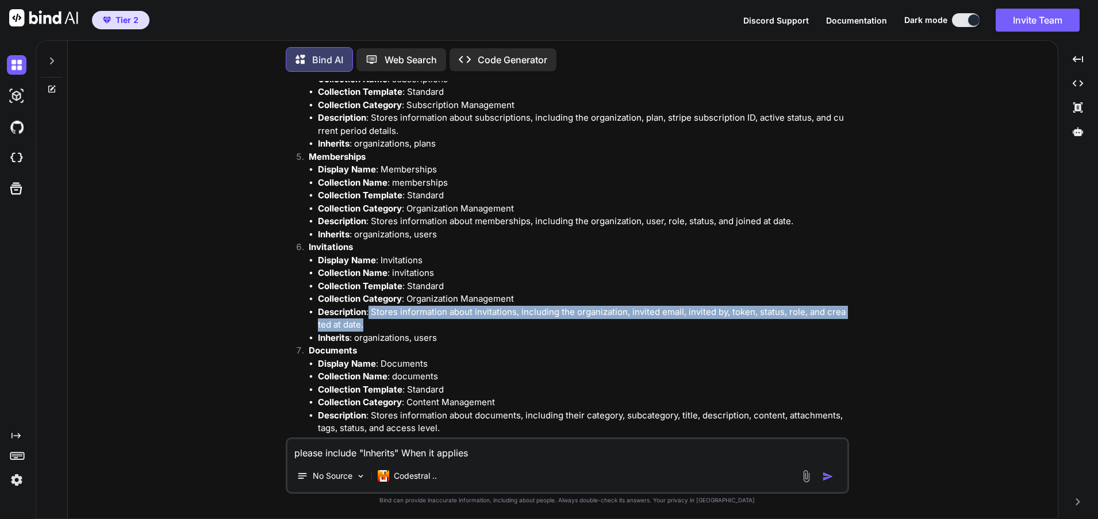
drag, startPoint x: 370, startPoint y: 300, endPoint x: 368, endPoint y: 310, distance: 10.5
click at [368, 310] on li "Description : Stores information about invitations, including the organization,…" at bounding box center [582, 319] width 529 height 26
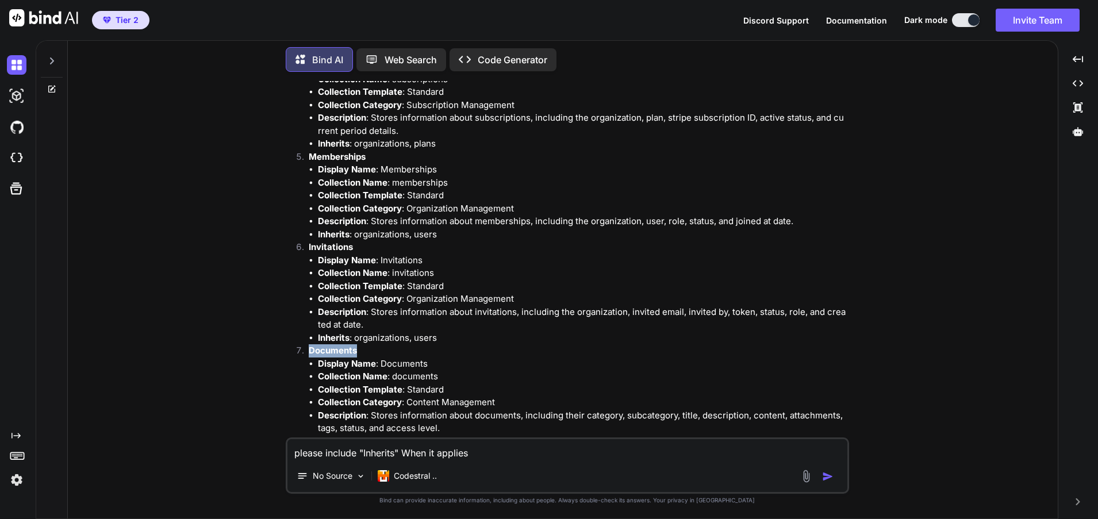
drag, startPoint x: 359, startPoint y: 336, endPoint x: 309, endPoint y: 336, distance: 50.6
click at [309, 344] on p "Documents" at bounding box center [578, 350] width 538 height 13
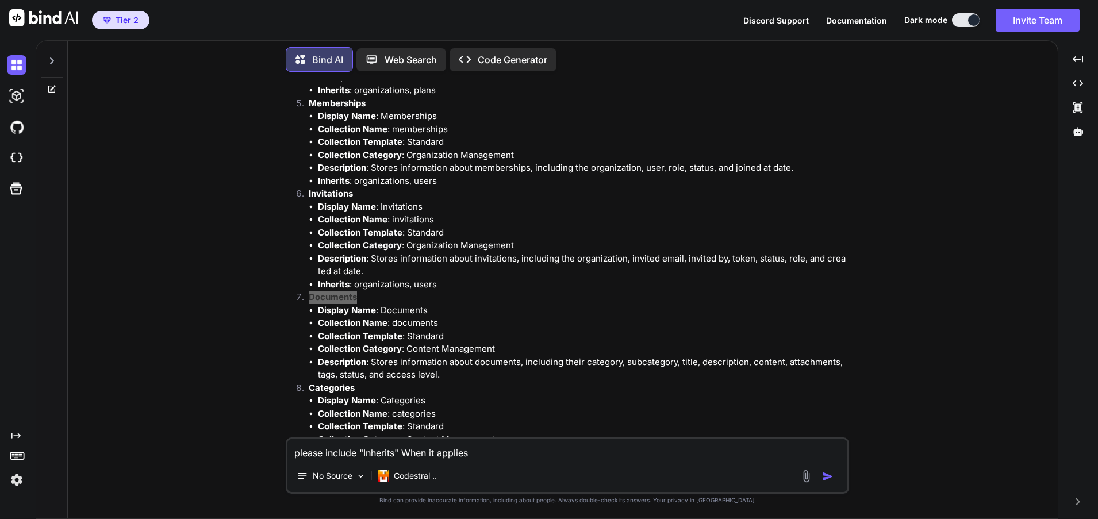
scroll to position [2677, 0]
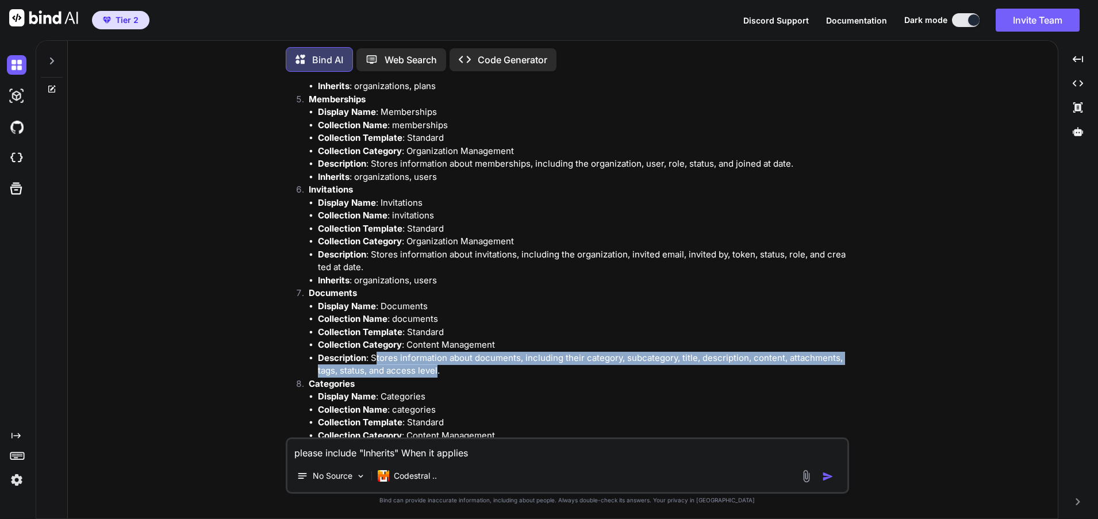
drag, startPoint x: 374, startPoint y: 343, endPoint x: 426, endPoint y: 359, distance: 54.7
click at [435, 361] on li "Description : Stores information about documents, including their category, sub…" at bounding box center [582, 365] width 529 height 26
drag, startPoint x: 370, startPoint y: 343, endPoint x: 441, endPoint y: 361, distance: 73.1
click at [441, 361] on li "Description : Stores information about documents, including their category, sub…" at bounding box center [582, 365] width 529 height 26
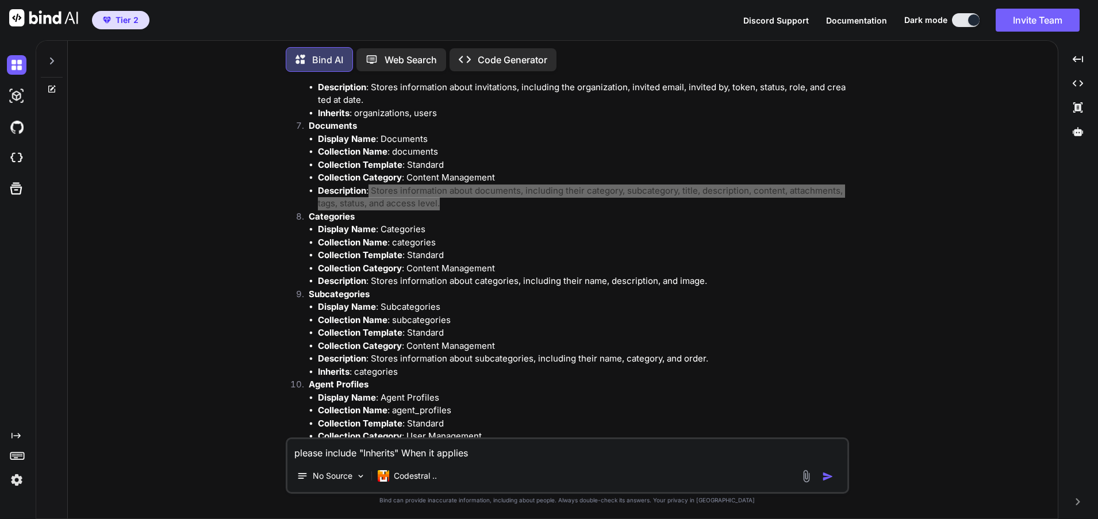
scroll to position [2849, 0]
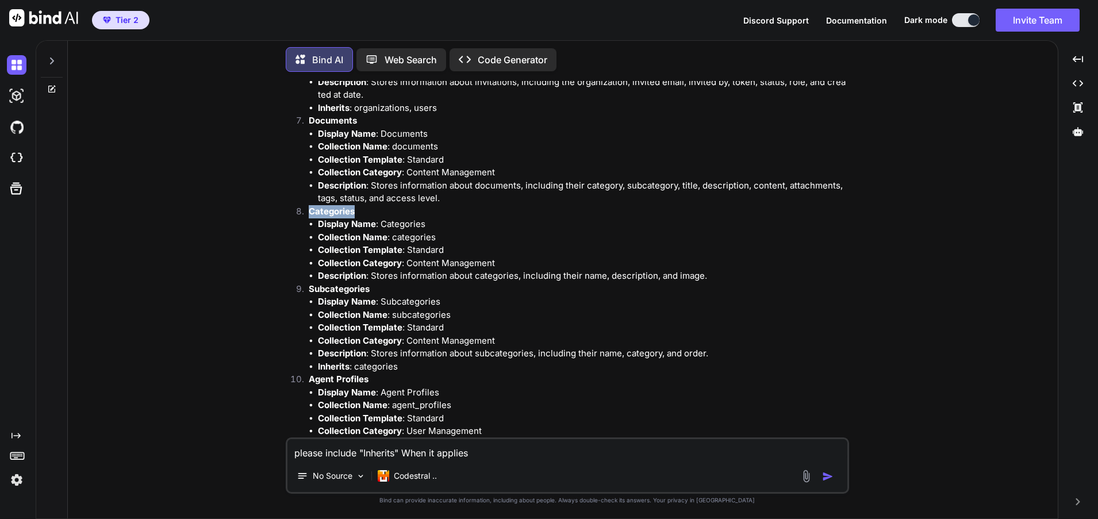
drag, startPoint x: 359, startPoint y: 197, endPoint x: 309, endPoint y: 199, distance: 50.0
click at [309, 205] on p "Categories" at bounding box center [578, 211] width 538 height 13
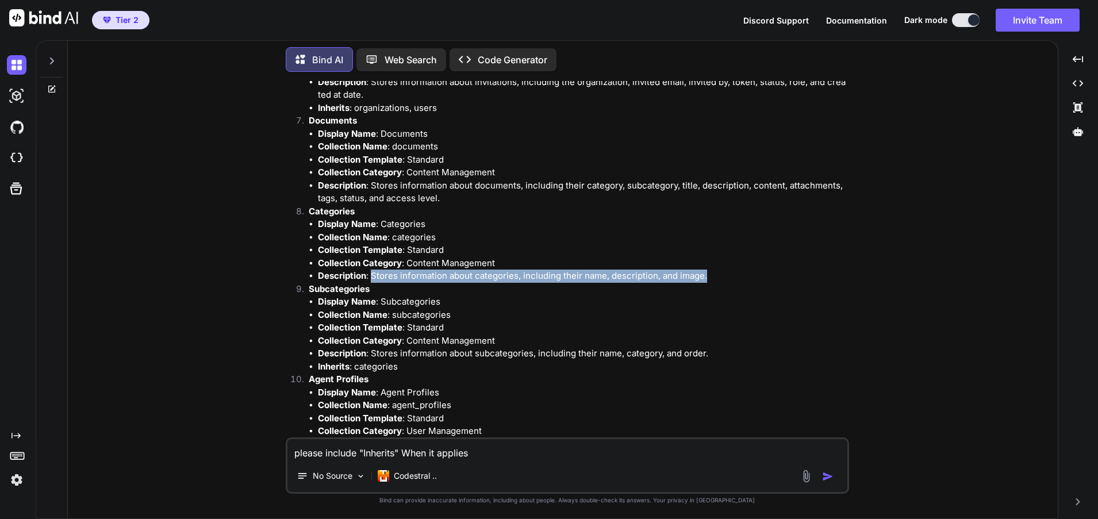
drag, startPoint x: 371, startPoint y: 262, endPoint x: 711, endPoint y: 261, distance: 339.7
click at [711, 270] on li "Description : Stores information about categories, including their name, descri…" at bounding box center [582, 276] width 529 height 13
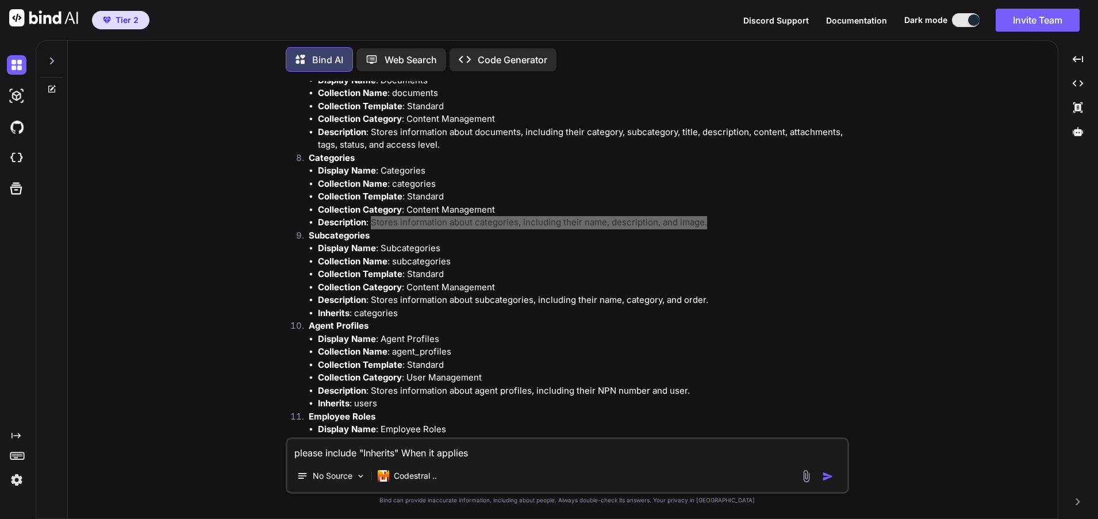
scroll to position [2907, 0]
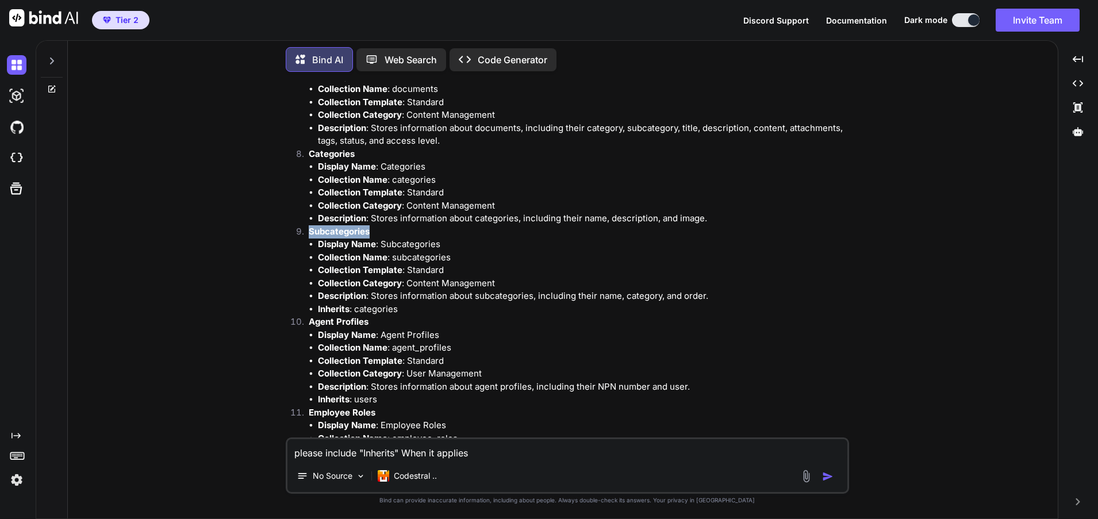
drag, startPoint x: 370, startPoint y: 216, endPoint x: 311, endPoint y: 219, distance: 58.7
click at [311, 226] on strong "Subcategories" at bounding box center [339, 231] width 61 height 11
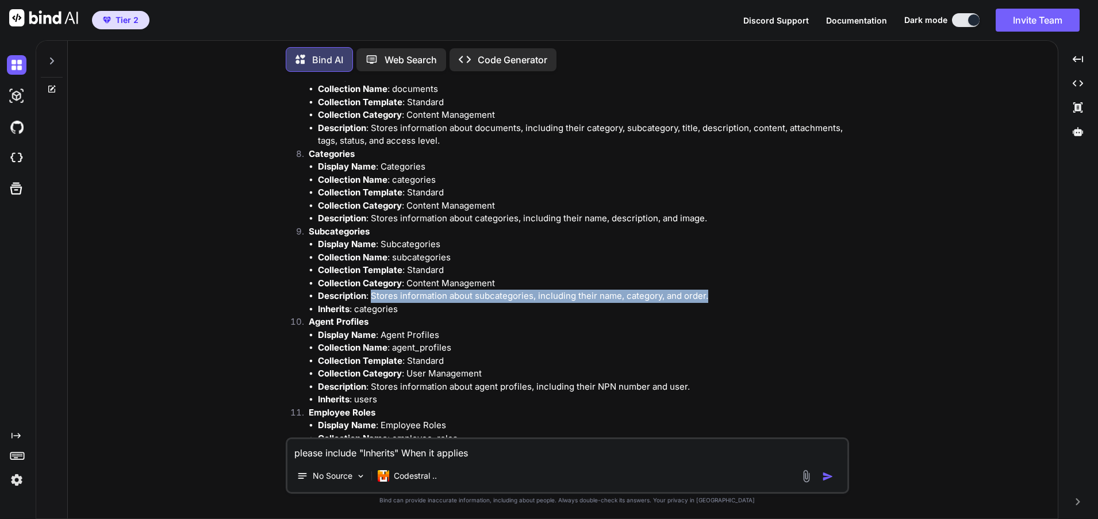
drag, startPoint x: 372, startPoint y: 282, endPoint x: 728, endPoint y: 288, distance: 355.8
click at [728, 290] on li "Description : Stores information about subcategories, including their name, cat…" at bounding box center [582, 296] width 529 height 13
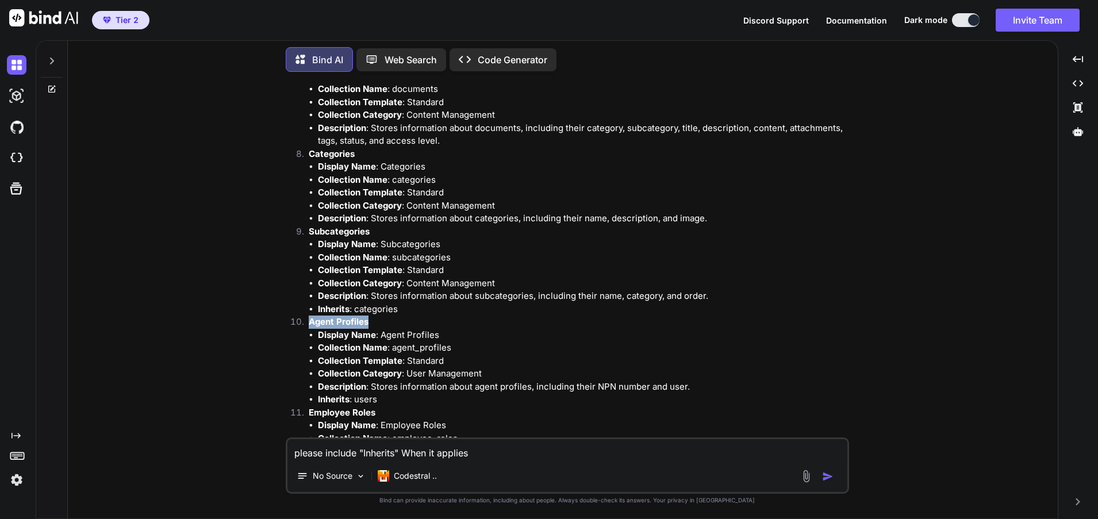
drag, startPoint x: 371, startPoint y: 309, endPoint x: 309, endPoint y: 311, distance: 62.1
click at [309, 316] on p "Agent Profiles" at bounding box center [578, 322] width 538 height 13
drag, startPoint x: 450, startPoint y: 332, endPoint x: 392, endPoint y: 337, distance: 58.3
click at [392, 341] on li "Collection Name : agent_profiles" at bounding box center [582, 347] width 529 height 13
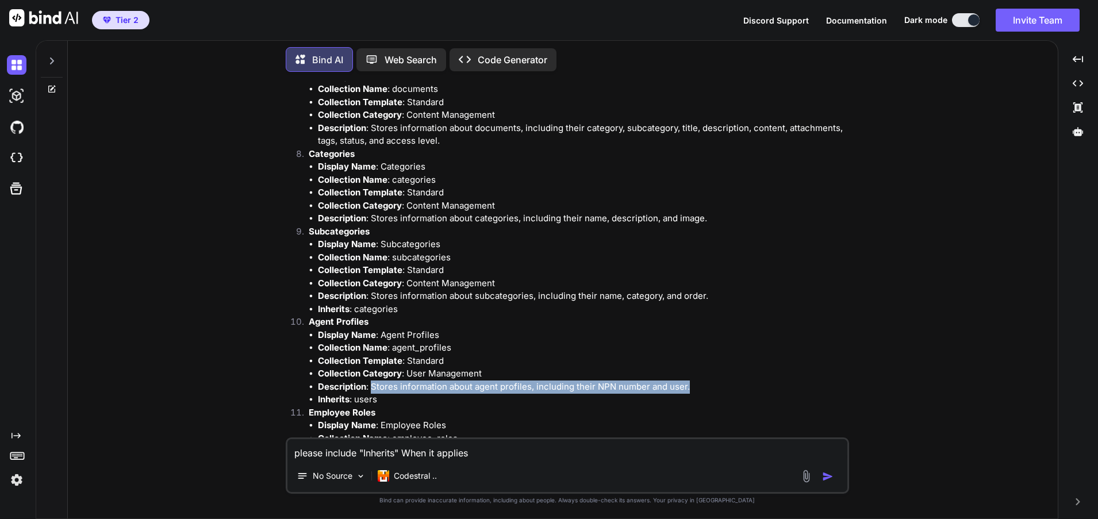
drag, startPoint x: 372, startPoint y: 372, endPoint x: 691, endPoint y: 376, distance: 319.0
click at [691, 381] on li "Description : Stores information about agent profiles, including their NPN numb…" at bounding box center [582, 387] width 529 height 13
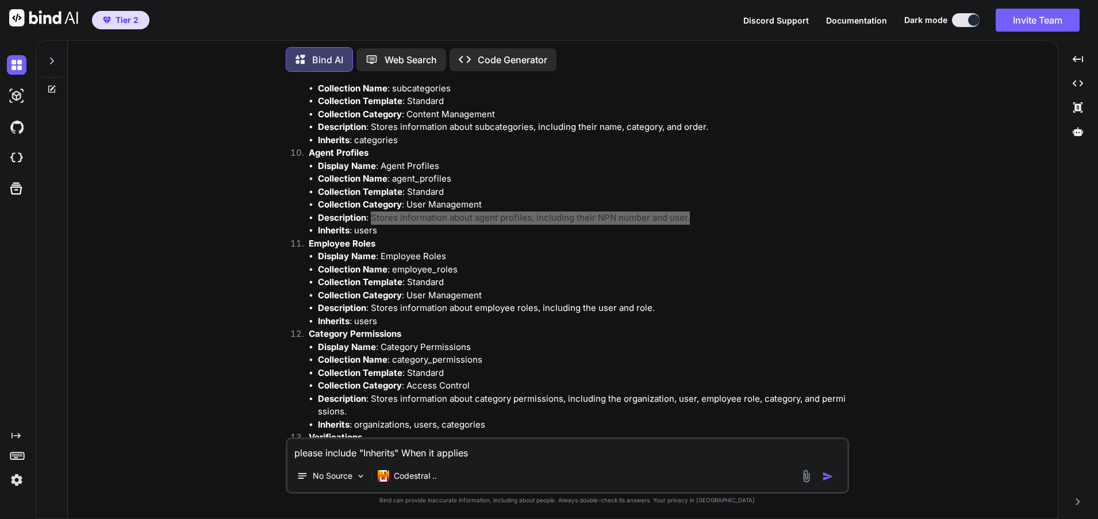
scroll to position [3079, 0]
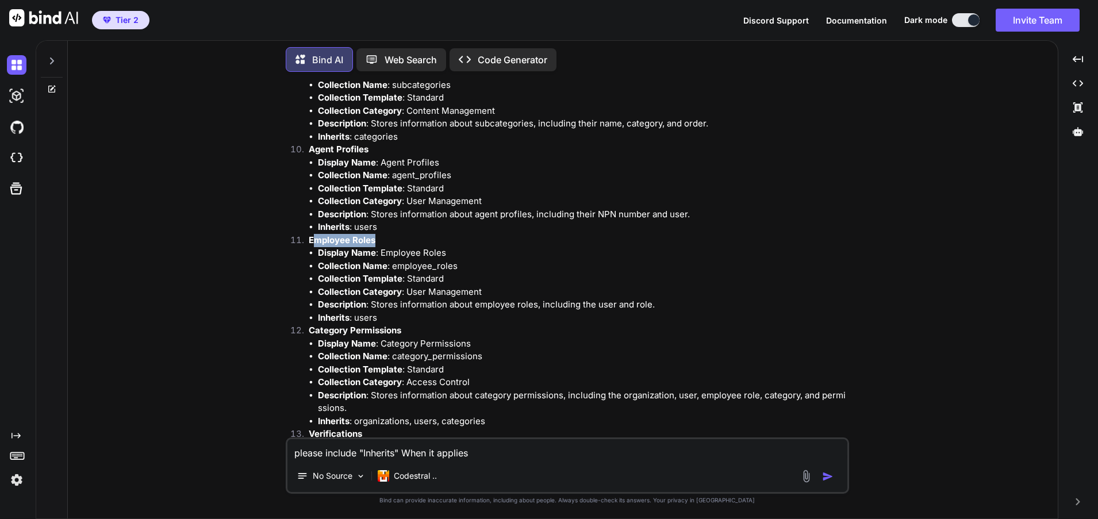
drag, startPoint x: 376, startPoint y: 227, endPoint x: 313, endPoint y: 230, distance: 62.7
click at [313, 234] on p "Employee Roles" at bounding box center [578, 240] width 538 height 13
click at [370, 273] on strong "Collection Template" at bounding box center [360, 278] width 84 height 11
drag, startPoint x: 376, startPoint y: 223, endPoint x: 310, endPoint y: 229, distance: 66.3
click at [310, 234] on p "Employee Roles" at bounding box center [578, 240] width 538 height 13
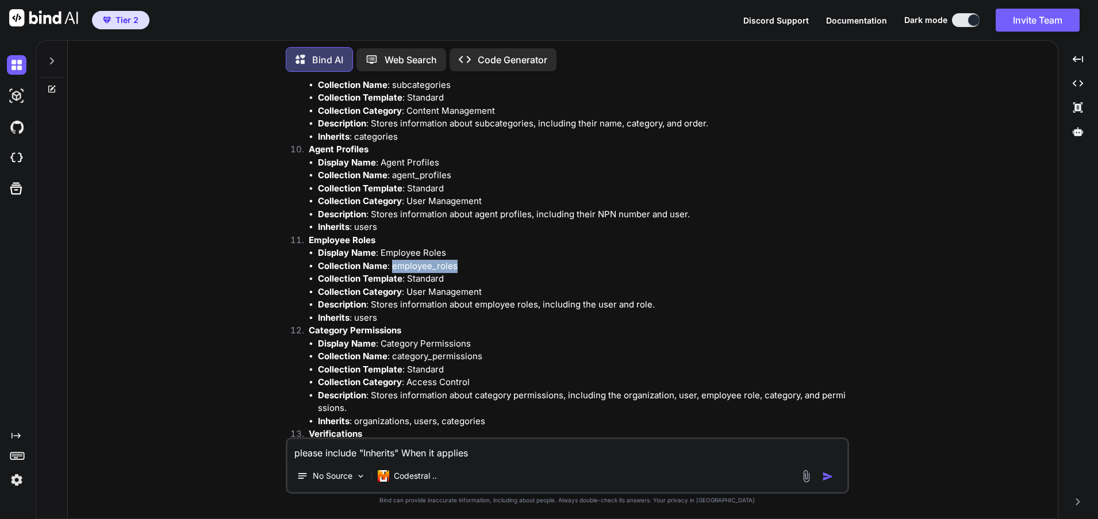
drag, startPoint x: 458, startPoint y: 256, endPoint x: 394, endPoint y: 255, distance: 63.8
click at [394, 260] on li "Collection Name : employee_roles" at bounding box center [582, 266] width 529 height 13
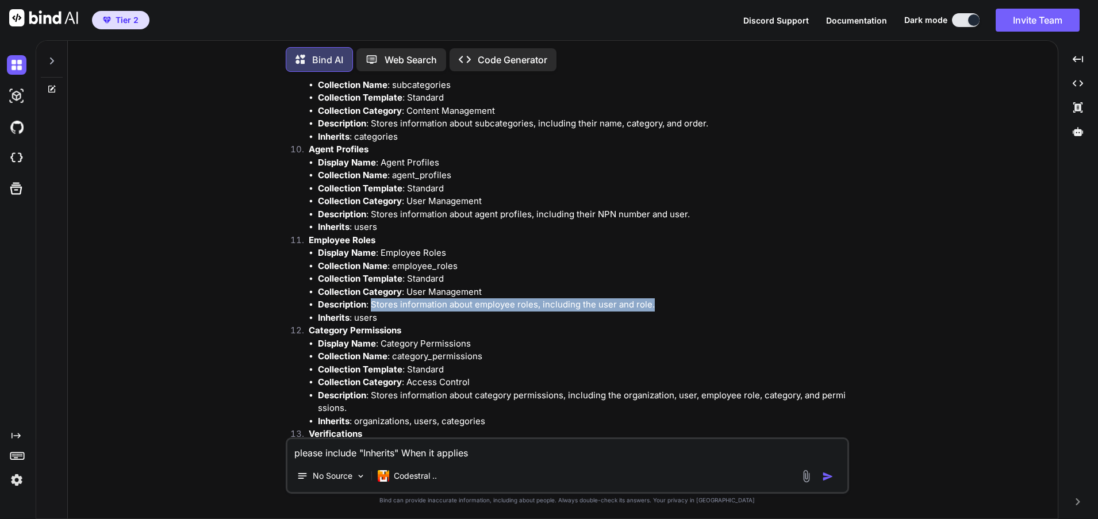
drag, startPoint x: 373, startPoint y: 292, endPoint x: 652, endPoint y: 295, distance: 279.4
click at [652, 298] on li "Description : Stores information about employee roles, including the user and r…" at bounding box center [582, 304] width 529 height 13
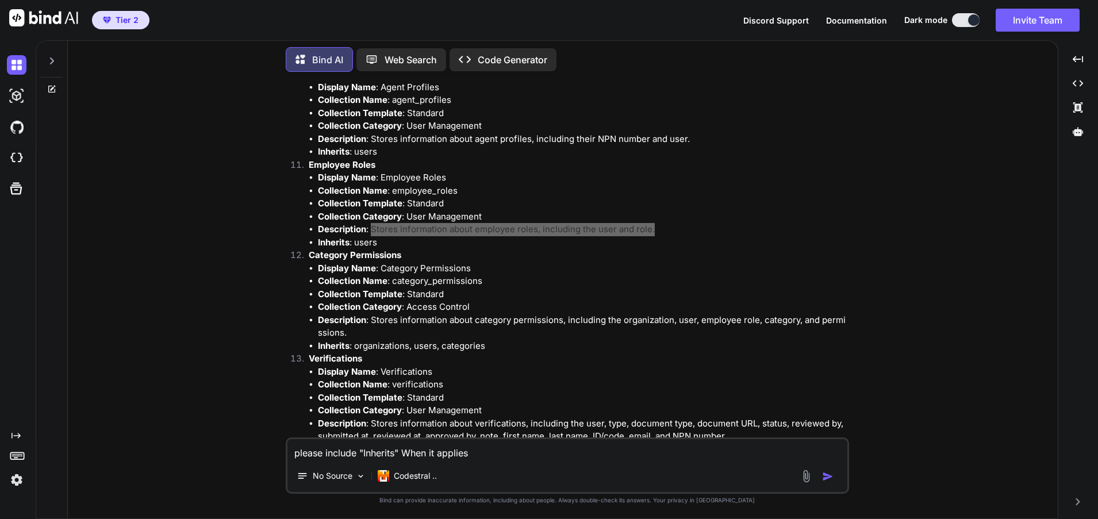
scroll to position [3194, 0]
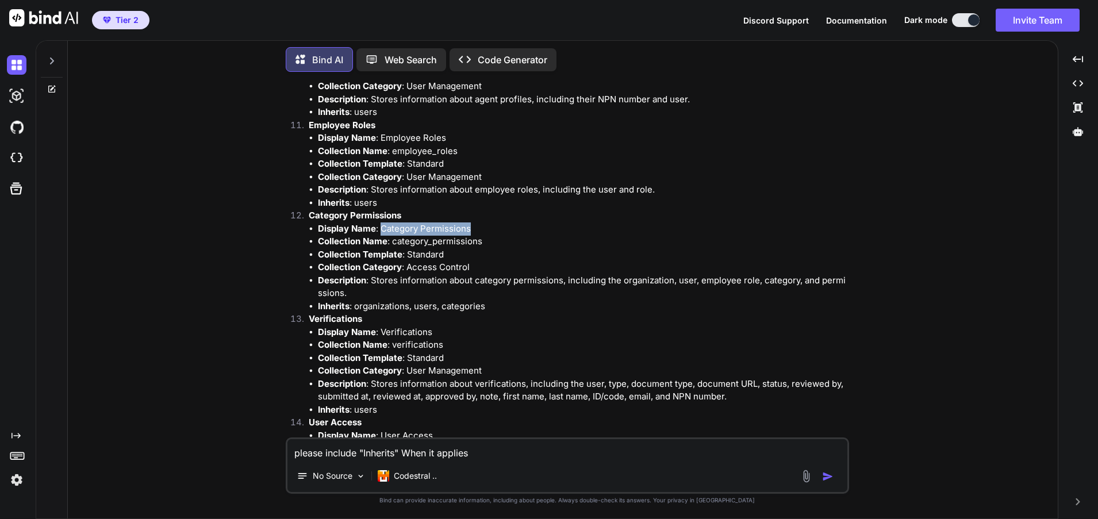
drag, startPoint x: 475, startPoint y: 214, endPoint x: 382, endPoint y: 217, distance: 92.6
click at [382, 222] on li "Display Name : Category Permissions" at bounding box center [582, 228] width 529 height 13
drag, startPoint x: 481, startPoint y: 229, endPoint x: 393, endPoint y: 226, distance: 88.0
click at [393, 235] on li "Collection Name : category_permissions" at bounding box center [582, 241] width 529 height 13
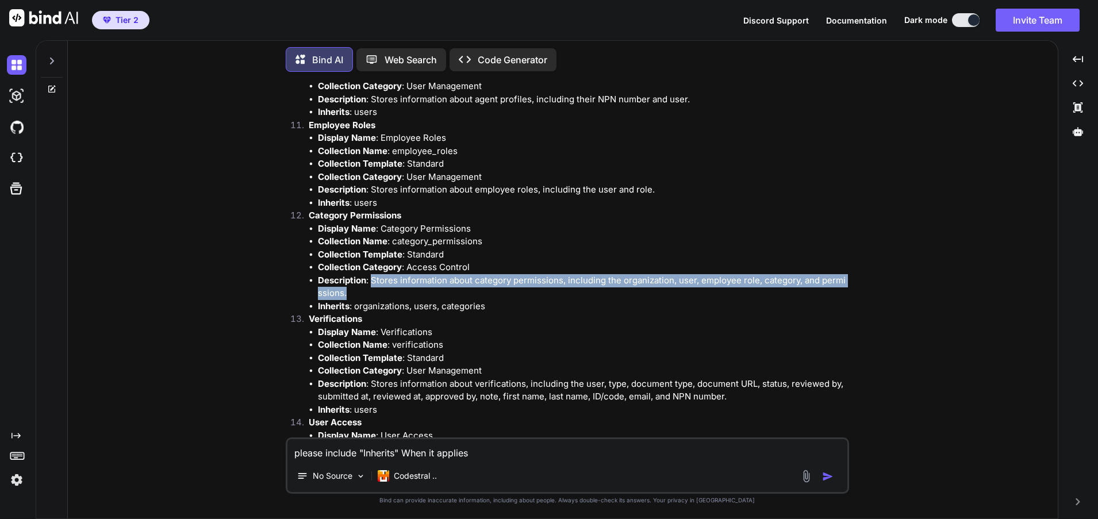
drag, startPoint x: 372, startPoint y: 267, endPoint x: 349, endPoint y: 283, distance: 28.1
click at [349, 283] on li "Description : Stores information about category permissions, including the orga…" at bounding box center [582, 287] width 529 height 26
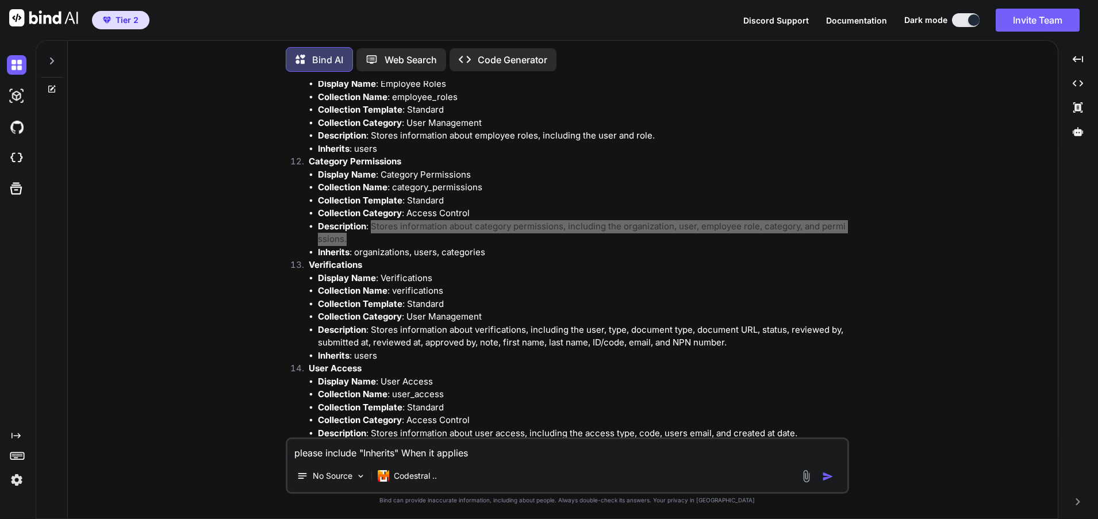
scroll to position [3252, 0]
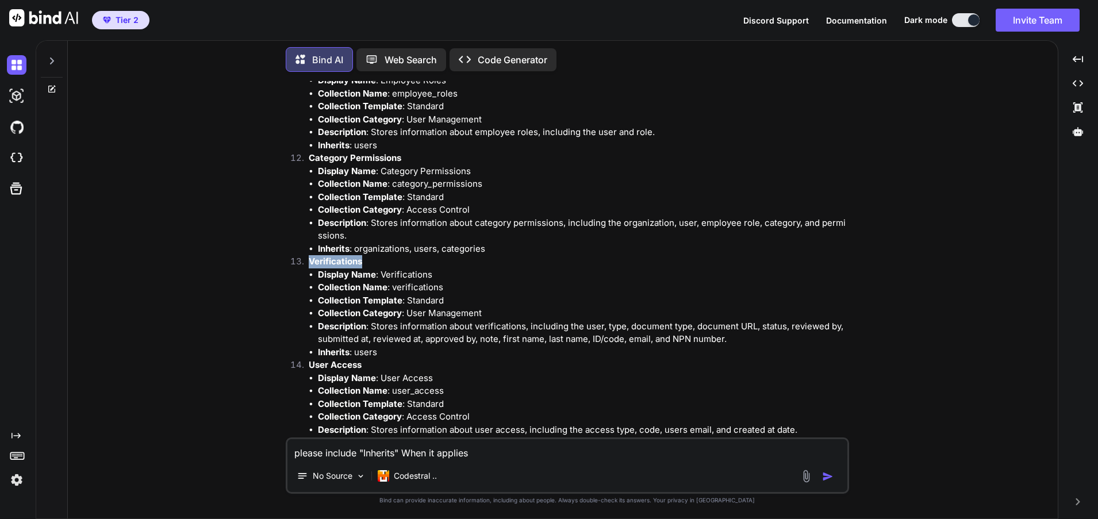
drag, startPoint x: 363, startPoint y: 247, endPoint x: 310, endPoint y: 249, distance: 52.9
click at [310, 255] on p "Verifications" at bounding box center [578, 261] width 538 height 13
click at [433, 281] on li "Collection Name : verifications" at bounding box center [582, 287] width 529 height 13
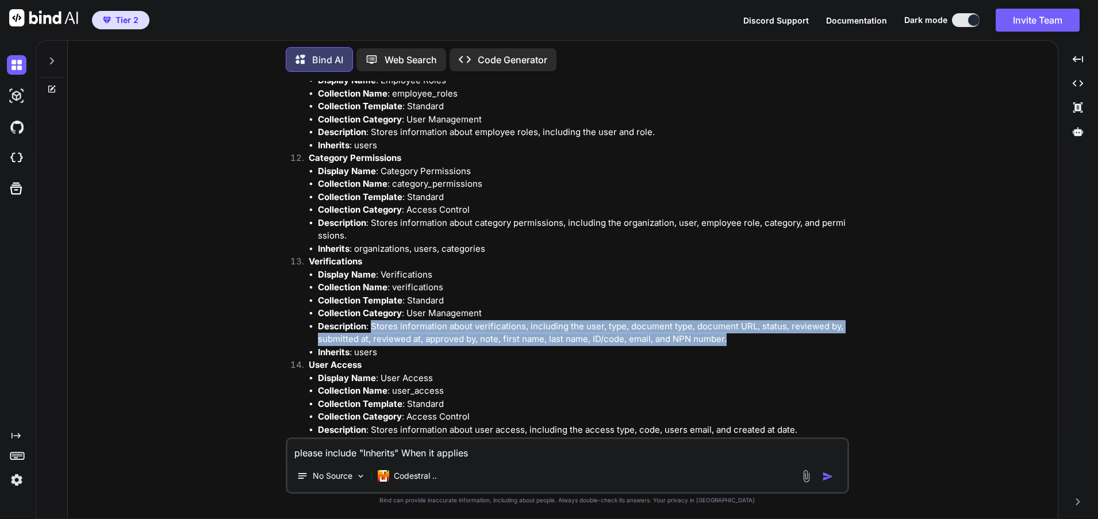
drag, startPoint x: 373, startPoint y: 310, endPoint x: 729, endPoint y: 325, distance: 356.1
click at [729, 325] on li "Description : Stores information about verifications, including the user, type,…" at bounding box center [582, 333] width 529 height 26
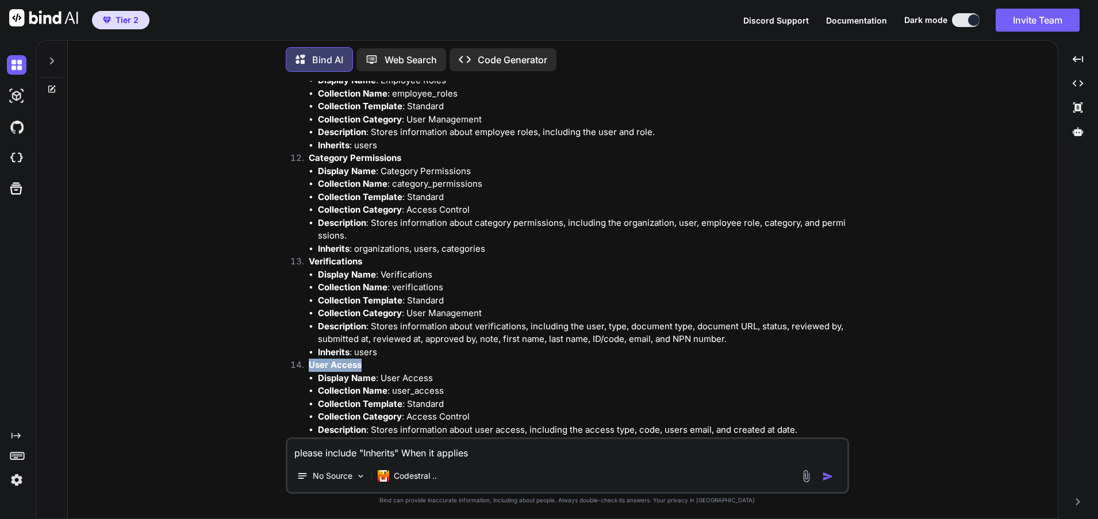
drag, startPoint x: 363, startPoint y: 351, endPoint x: 311, endPoint y: 354, distance: 52.4
click at [311, 359] on p "User Access" at bounding box center [578, 365] width 538 height 13
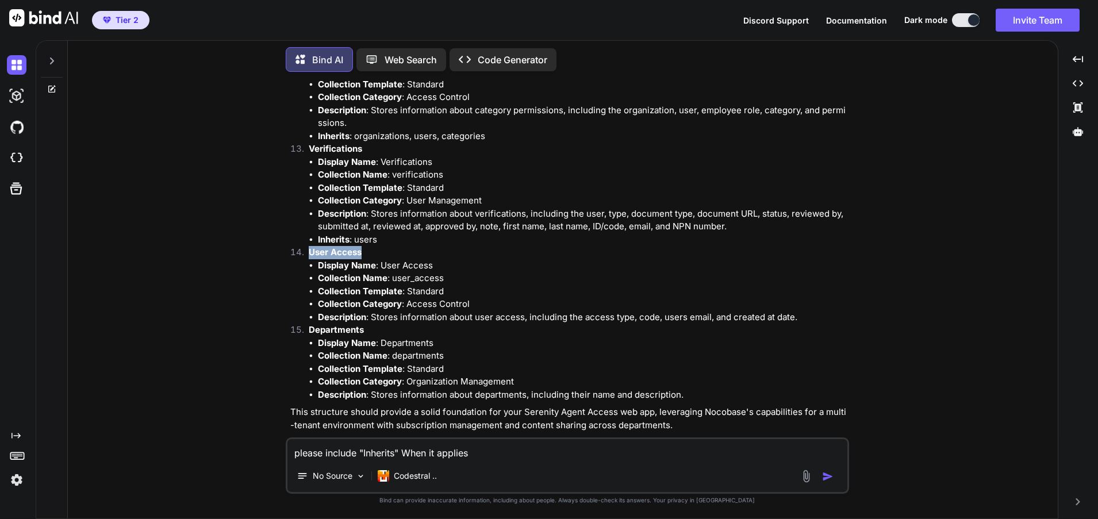
scroll to position [3366, 0]
drag, startPoint x: 445, startPoint y: 259, endPoint x: 393, endPoint y: 266, distance: 52.8
click at [393, 270] on li "Collection Name : user_access" at bounding box center [582, 276] width 529 height 13
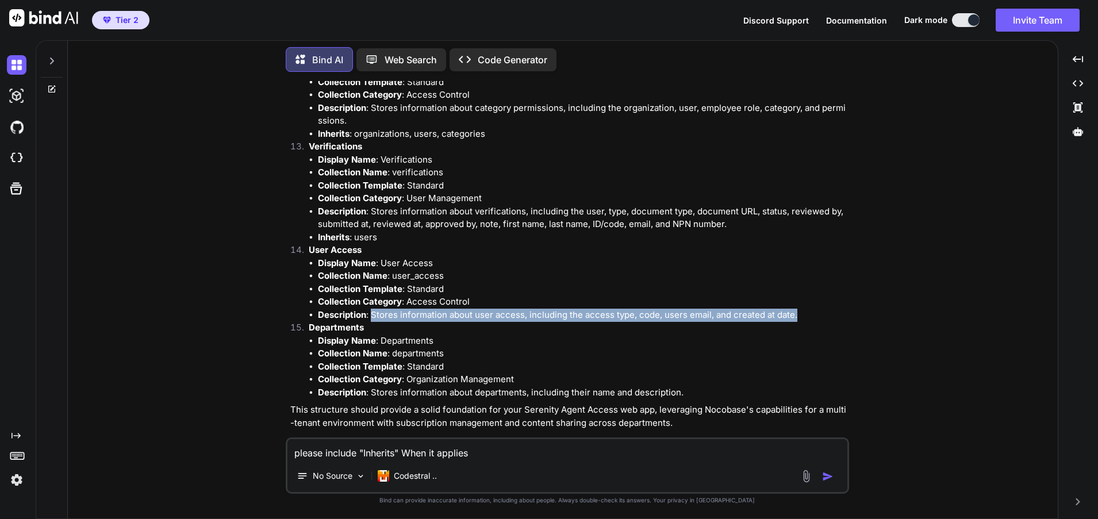
drag, startPoint x: 372, startPoint y: 302, endPoint x: 797, endPoint y: 302, distance: 425.3
click at [797, 309] on li "Description : Stores information about user access, including the access type, …" at bounding box center [582, 315] width 529 height 13
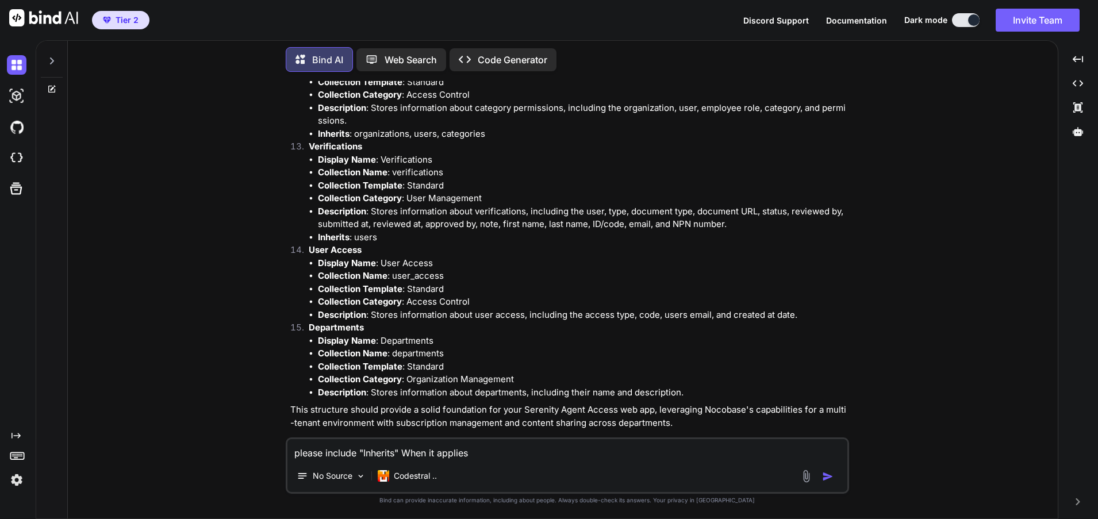
click at [320, 452] on textarea "please include "Inherits" When it applies" at bounding box center [567, 449] width 560 height 21
click at [516, 451] on textarea "Now I need the field information so fill display name field name field interface" at bounding box center [567, 449] width 560 height 21
click at [568, 452] on textarea "Now I need the field information so fill display name, field name field interfa…" at bounding box center [567, 449] width 560 height 21
click at [637, 452] on textarea "Now I need the field information so fill display name, field name, field interf…" at bounding box center [567, 449] width 560 height 21
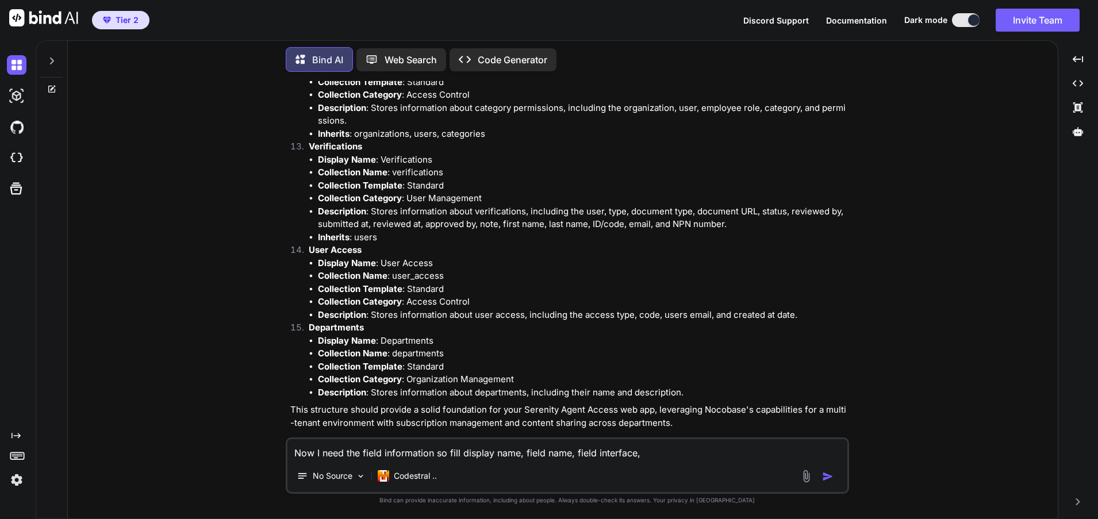
type textarea "Now I need the field information so fill display name, field name, field interf…"
click at [825, 478] on img "button" at bounding box center [827, 476] width 11 height 11
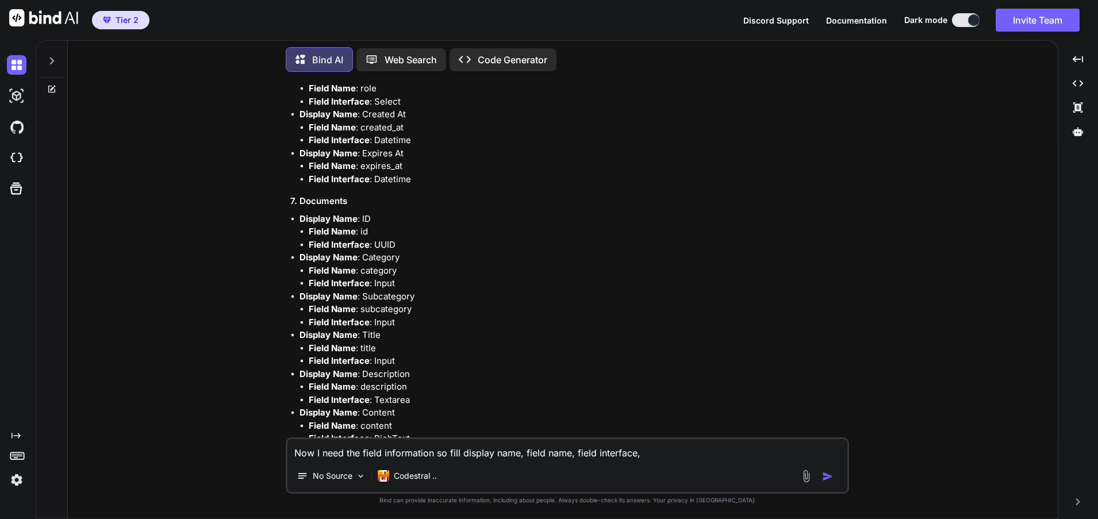
scroll to position [6074, 0]
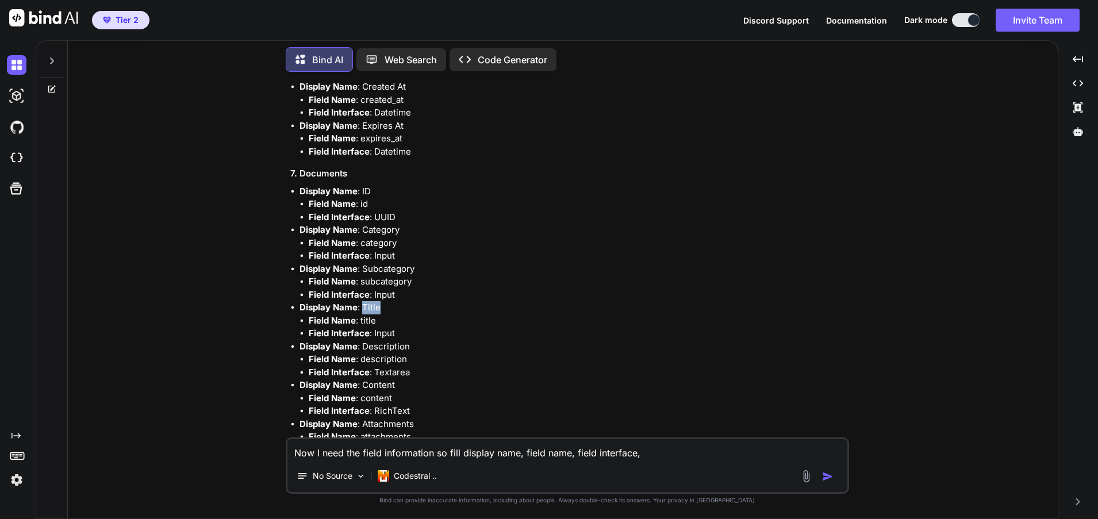
drag, startPoint x: 376, startPoint y: 295, endPoint x: 364, endPoint y: 295, distance: 12.6
click at [364, 301] on li "Display Name : Title Field Name : title Field Interface : Input" at bounding box center [572, 320] width 547 height 39
drag, startPoint x: 401, startPoint y: 336, endPoint x: 364, endPoint y: 334, distance: 37.4
click at [364, 340] on li "Display Name : Description Field Name : description Field Interface : Textarea" at bounding box center [572, 359] width 547 height 39
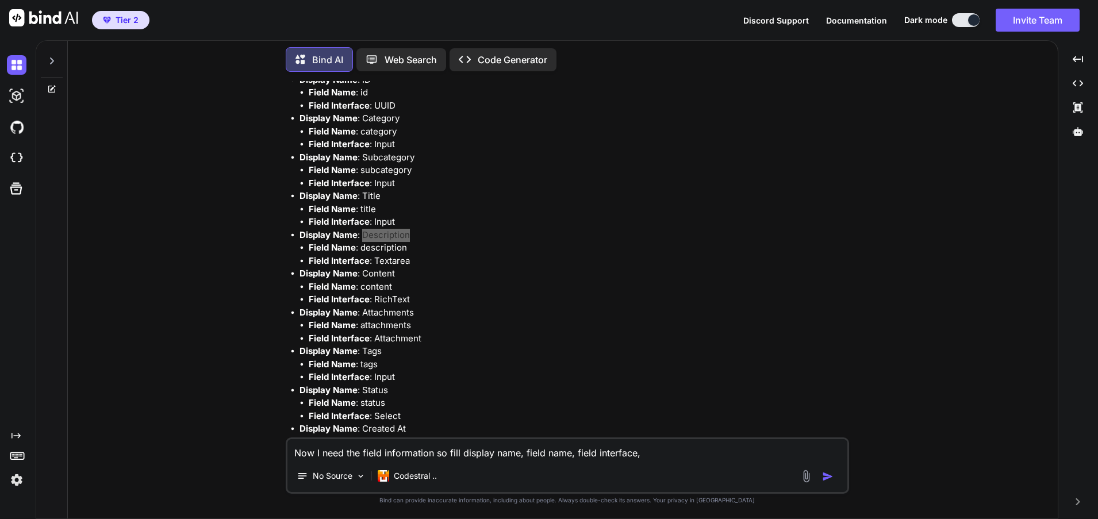
scroll to position [6189, 0]
drag, startPoint x: 395, startPoint y: 256, endPoint x: 363, endPoint y: 258, distance: 31.7
click at [363, 264] on li "Display Name : Content Field Name : content Field Interface : RichText" at bounding box center [572, 283] width 547 height 39
drag, startPoint x: 416, startPoint y: 297, endPoint x: 363, endPoint y: 294, distance: 52.4
click at [363, 303] on li "Display Name : Attachments Field Name : attachments Field Interface : Attachment" at bounding box center [572, 322] width 547 height 39
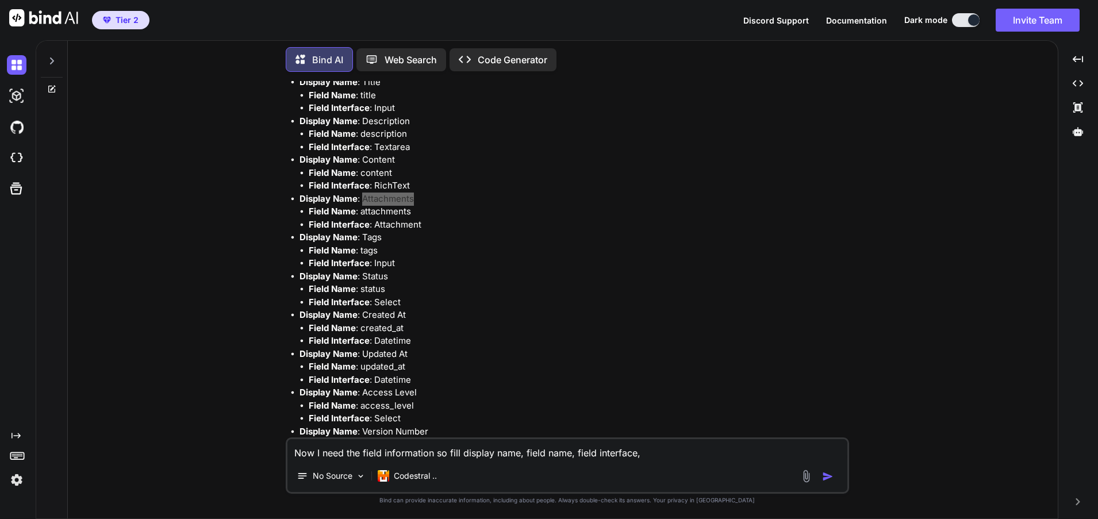
scroll to position [6304, 0]
drag, startPoint x: 388, startPoint y: 258, endPoint x: 363, endPoint y: 259, distance: 24.7
click at [363, 266] on li "Display Name : Status Field Name : status Field Interface : Select" at bounding box center [572, 285] width 547 height 39
click at [434, 252] on li "Field Interface : Input" at bounding box center [578, 258] width 538 height 13
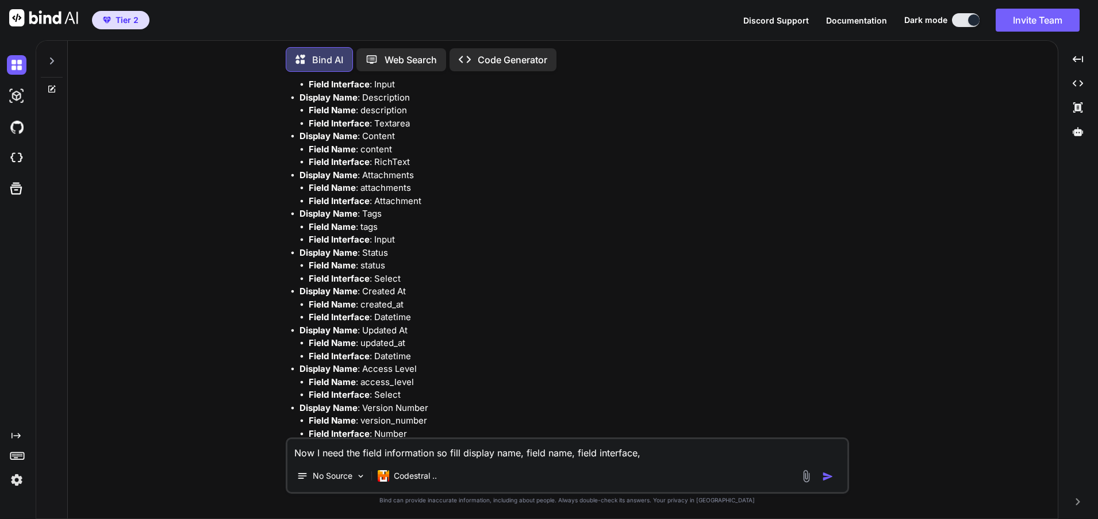
scroll to position [6362, 0]
click at [331, 452] on textarea "Now I need the field information so fill display name, field name, field interf…" at bounding box center [567, 449] width 560 height 21
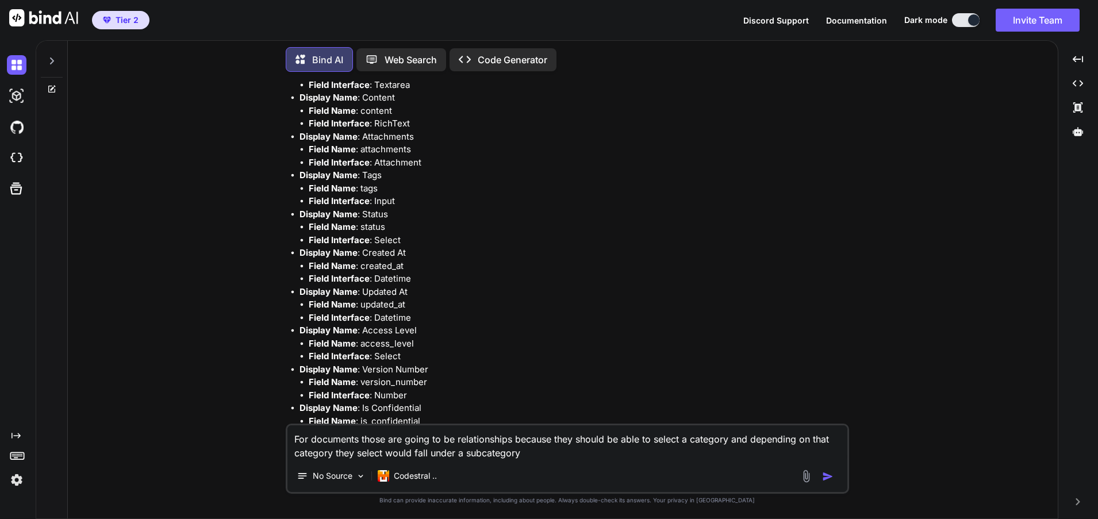
type textarea "For documents those are going to be relationships because they should be able t…"
click at [829, 474] on img "button" at bounding box center [827, 476] width 11 height 11
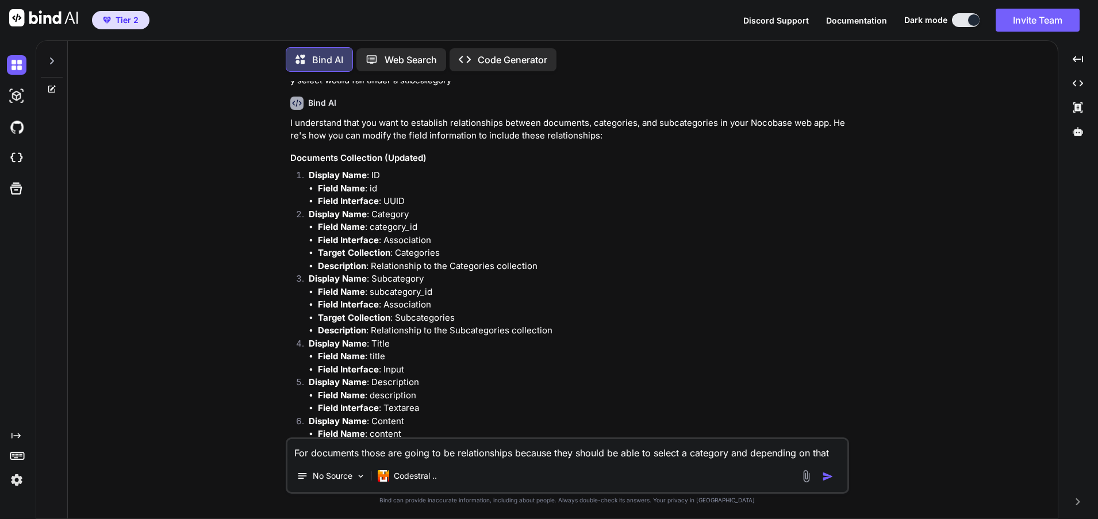
scroll to position [9237, 0]
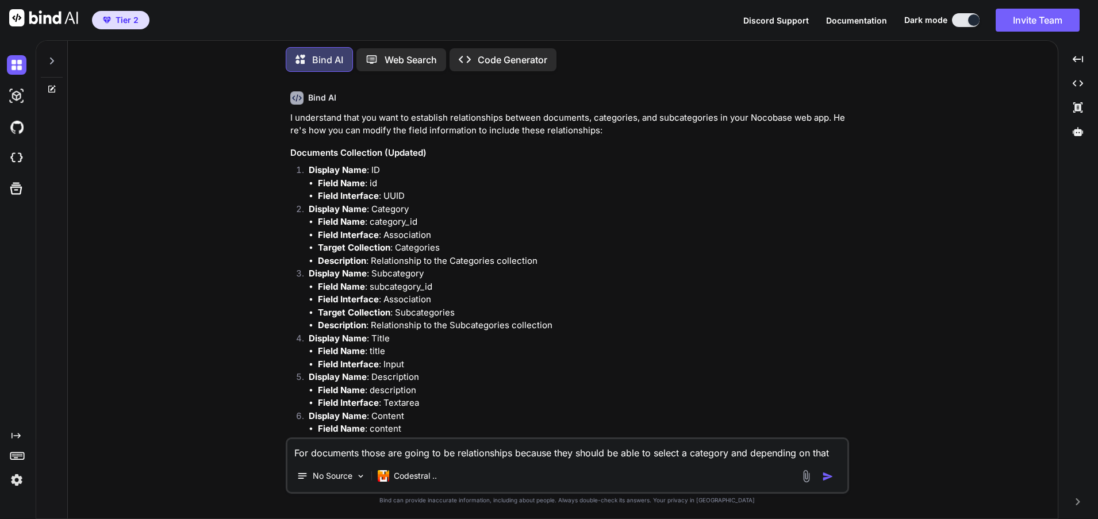
click at [356, 455] on textarea "For documents those are going to be relationships because they should be able t…" at bounding box center [567, 449] width 560 height 21
click at [574, 455] on textarea "Remember is postgres so I have to select like one to one has one one to one bel…" at bounding box center [567, 449] width 560 height 21
click at [674, 453] on textarea "Remember is postgres so I have to select like one to one has one, one to one be…" at bounding box center [567, 449] width 560 height 21
click at [735, 455] on textarea "Remember is postgres so I have to select like one to one has one, one to one be…" at bounding box center [567, 449] width 560 height 21
click at [796, 452] on textarea "Remember is postgres so I have to select like one to one has one, one to one be…" at bounding box center [567, 449] width 560 height 21
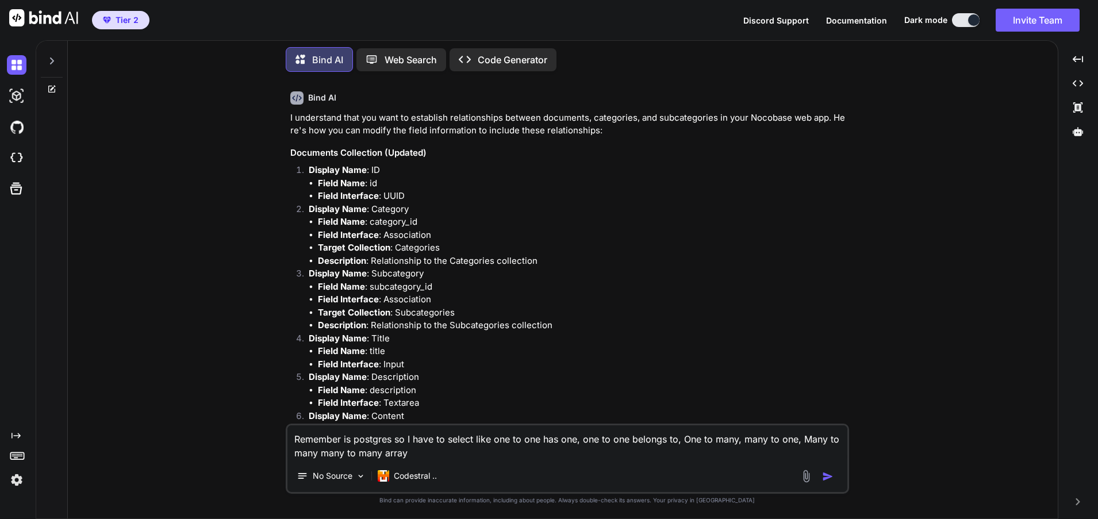
click at [318, 453] on textarea "Remember is postgres so I have to select like one to one has one, one to one be…" at bounding box center [567, 442] width 560 height 34
type textarea "Remember is postgres so I have to select like one to one has one, one to one be…"
click at [829, 473] on img "button" at bounding box center [827, 476] width 11 height 11
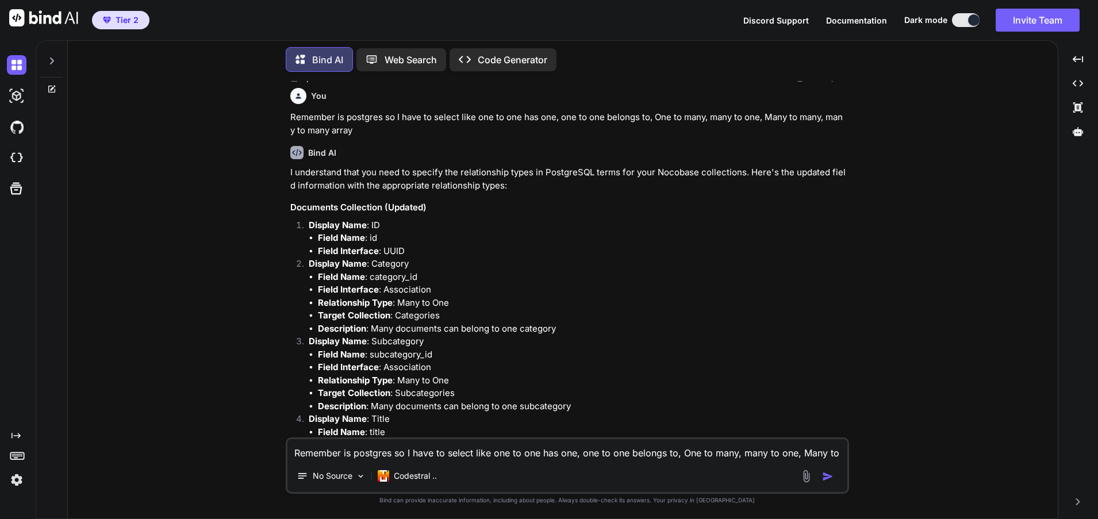
scroll to position [10753, 0]
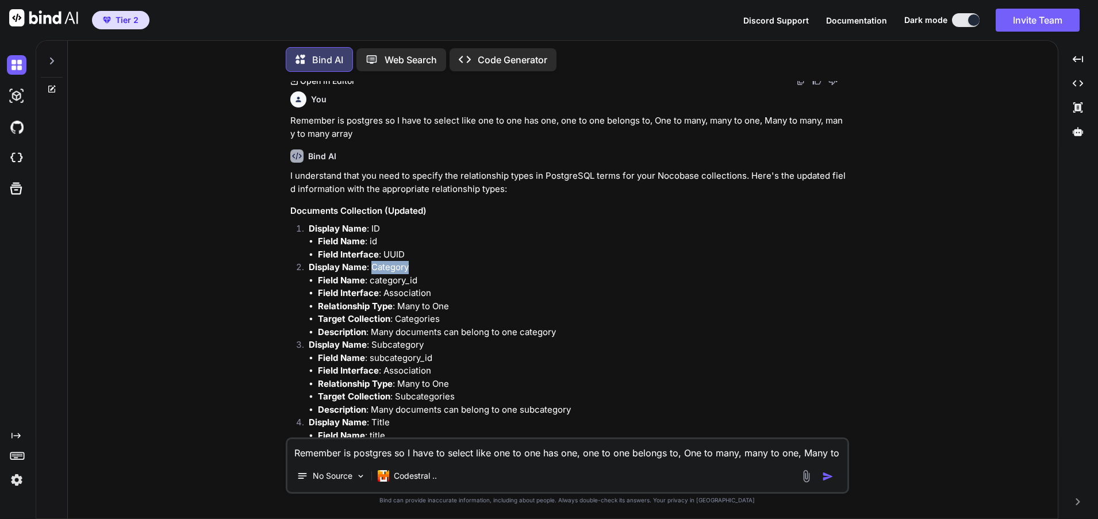
drag, startPoint x: 409, startPoint y: 256, endPoint x: 372, endPoint y: 256, distance: 36.8
click at [372, 261] on p "Display Name : Category" at bounding box center [578, 267] width 538 height 13
drag, startPoint x: 417, startPoint y: 263, endPoint x: 370, endPoint y: 267, distance: 46.7
click at [370, 274] on li "Field Name : category_id" at bounding box center [582, 280] width 529 height 13
drag, startPoint x: 530, startPoint y: 312, endPoint x: 381, endPoint y: 319, distance: 149.6
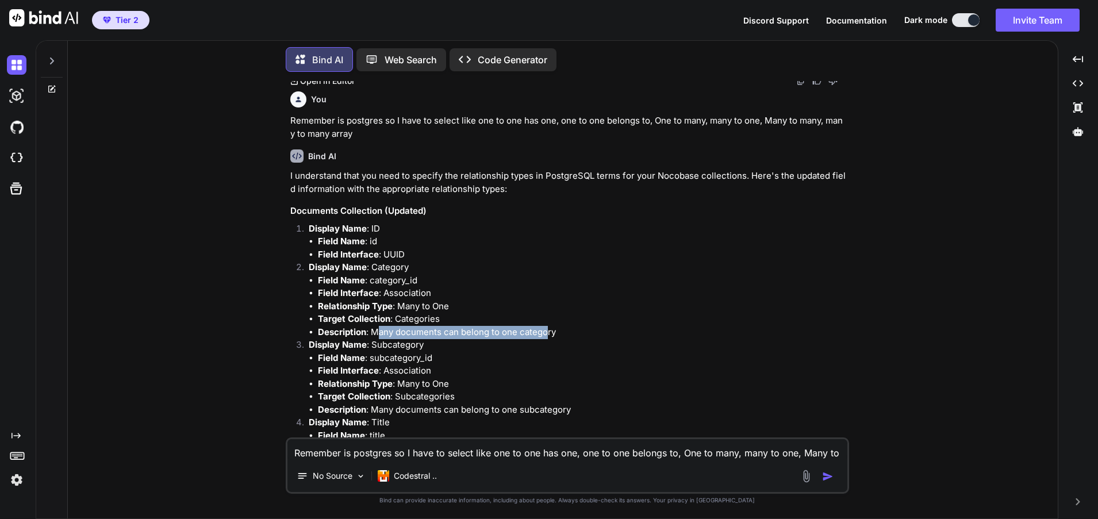
click at [381, 326] on li "Description : Many documents can belong to one category" at bounding box center [582, 332] width 529 height 13
drag, startPoint x: 558, startPoint y: 316, endPoint x: 374, endPoint y: 318, distance: 183.9
click at [374, 326] on li "Description : Many documents can belong to one category" at bounding box center [582, 332] width 529 height 13
drag, startPoint x: 423, startPoint y: 332, endPoint x: 374, endPoint y: 335, distance: 49.5
click at [374, 339] on p "Display Name : Subcategory" at bounding box center [578, 345] width 538 height 13
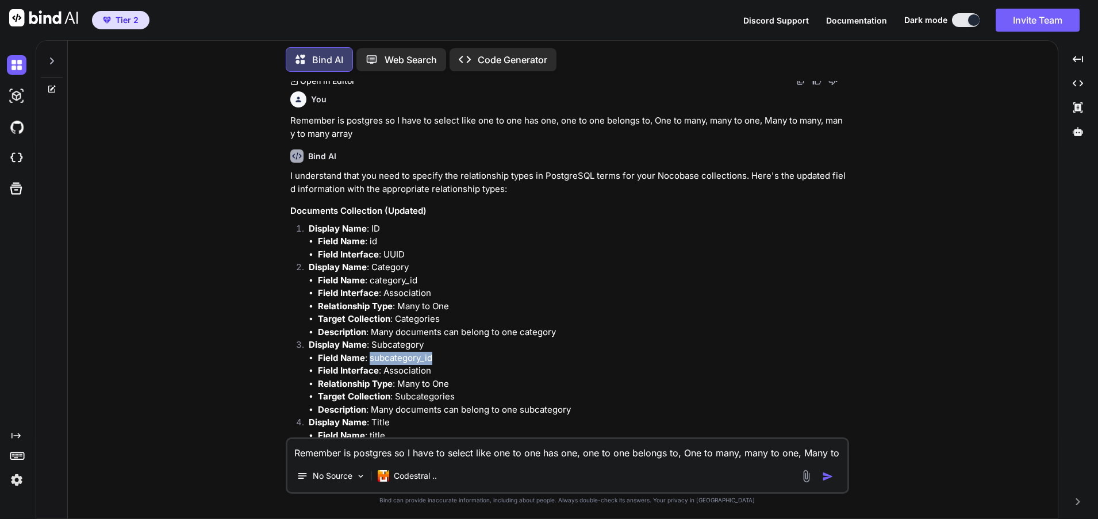
drag, startPoint x: 432, startPoint y: 343, endPoint x: 371, endPoint y: 348, distance: 60.6
click at [371, 352] on li "Field Name : subcategory_id" at bounding box center [582, 358] width 529 height 13
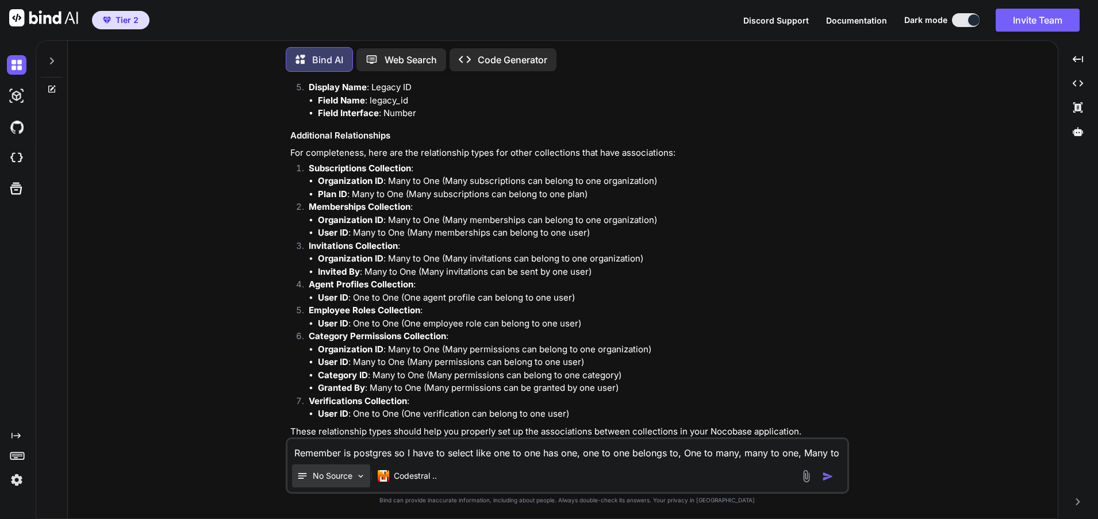
scroll to position [12158, 0]
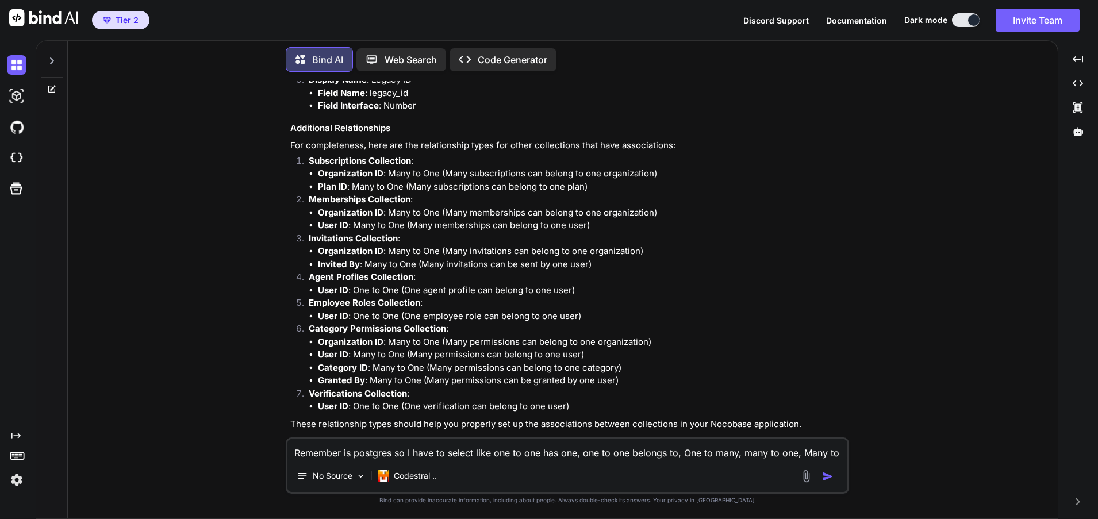
click at [322, 449] on textarea "Remember is postgres so I have to select like one to one has one, one to one be…" at bounding box center [567, 449] width 560 height 21
type textarea "Are there any open source We're kind of ready made I Add little things that are…"
click at [830, 472] on img "button" at bounding box center [827, 476] width 11 height 11
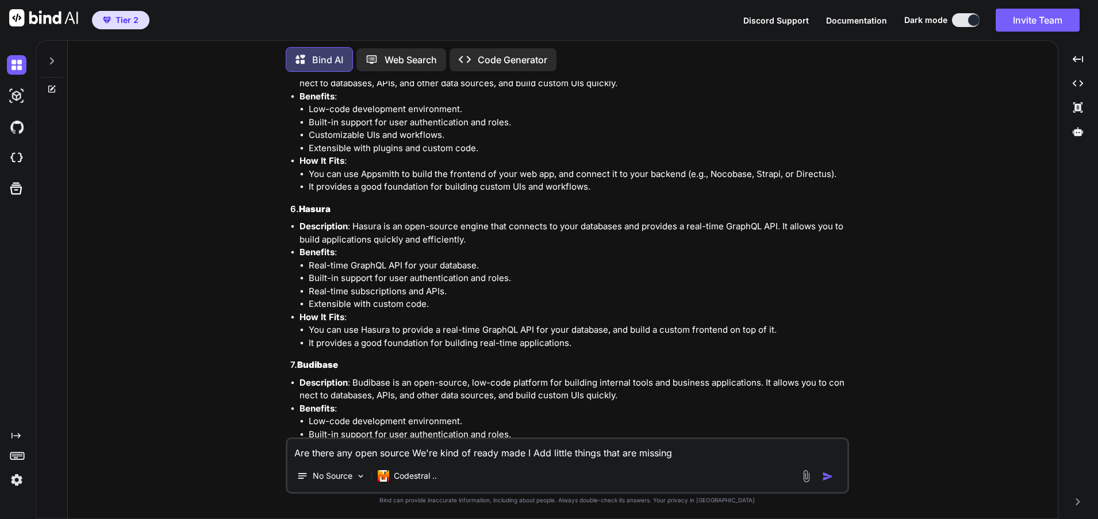
scroll to position [13314, 0]
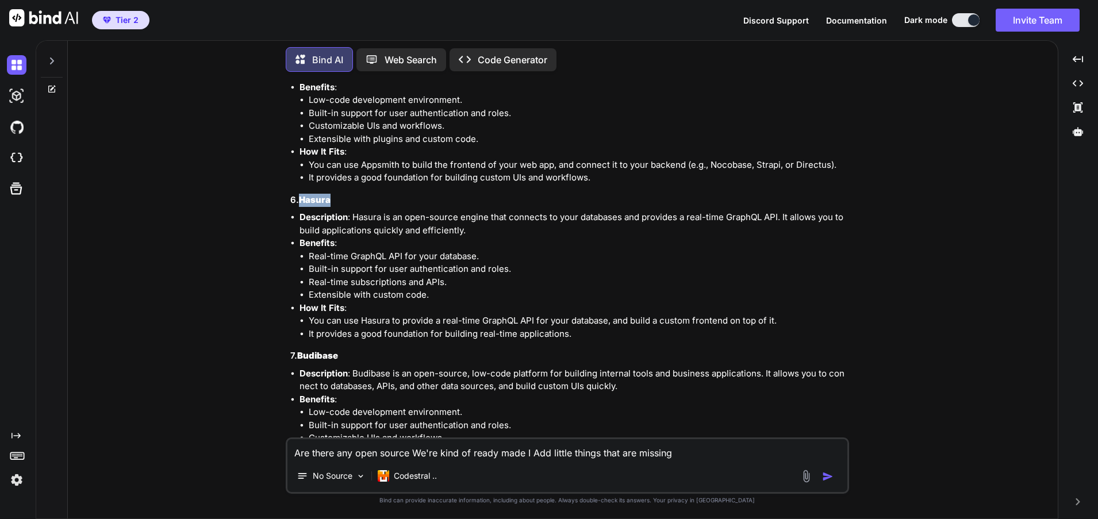
drag, startPoint x: 335, startPoint y: 186, endPoint x: 303, endPoint y: 190, distance: 31.8
click at [303, 194] on h3 "6. [GEOGRAPHIC_DATA]" at bounding box center [568, 200] width 556 height 13
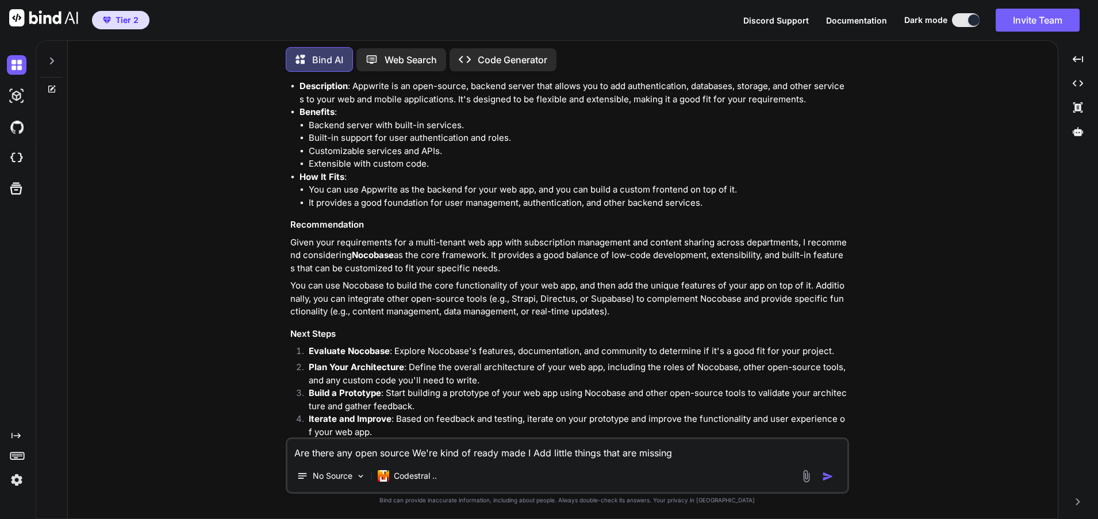
scroll to position [14107, 0]
